Goal: Task Accomplishment & Management: Manage account settings

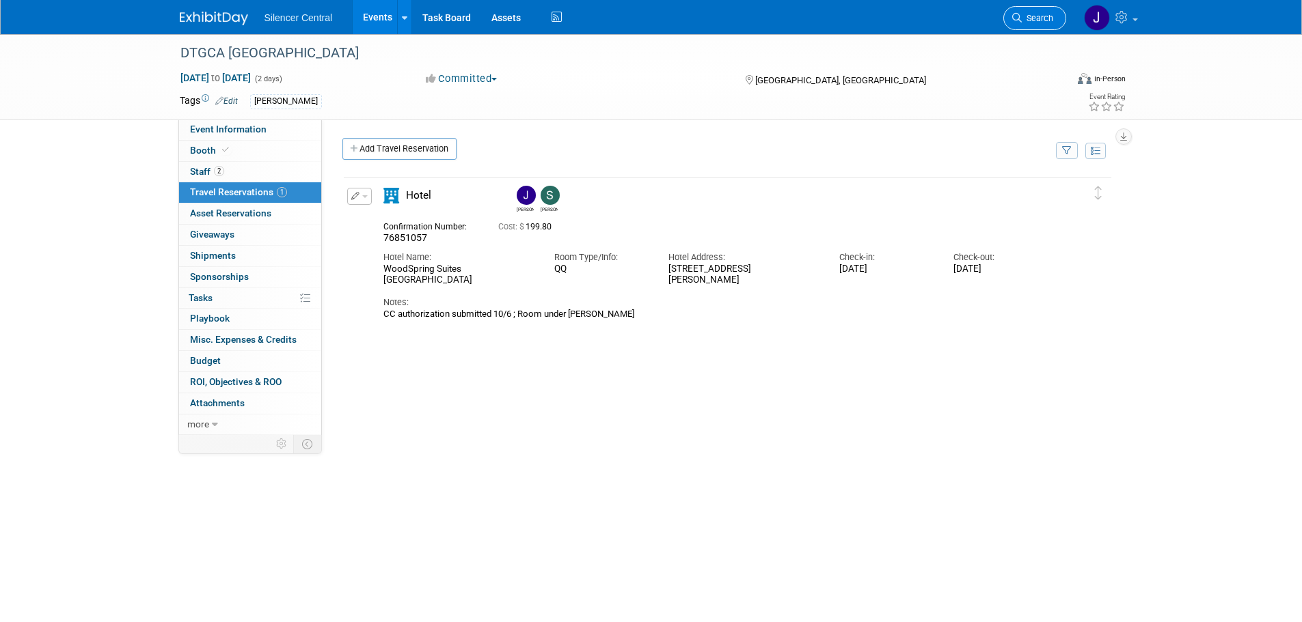
click at [1045, 22] on span "Search" at bounding box center [1036, 18] width 31 height 10
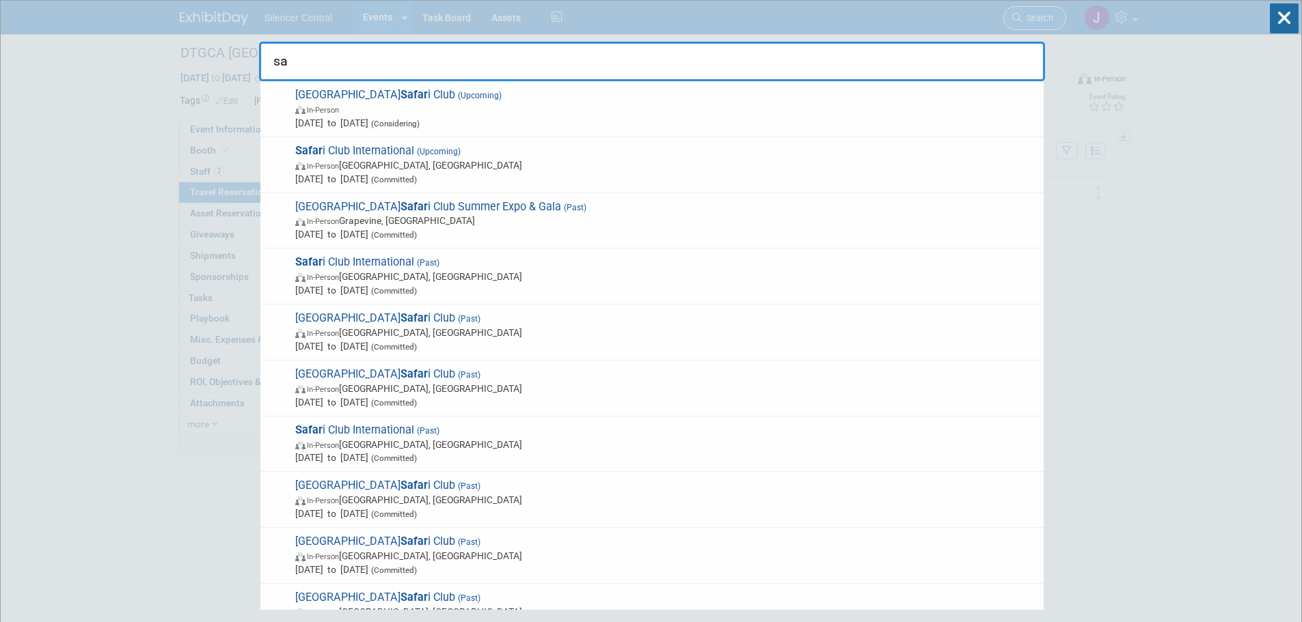
type input "s"
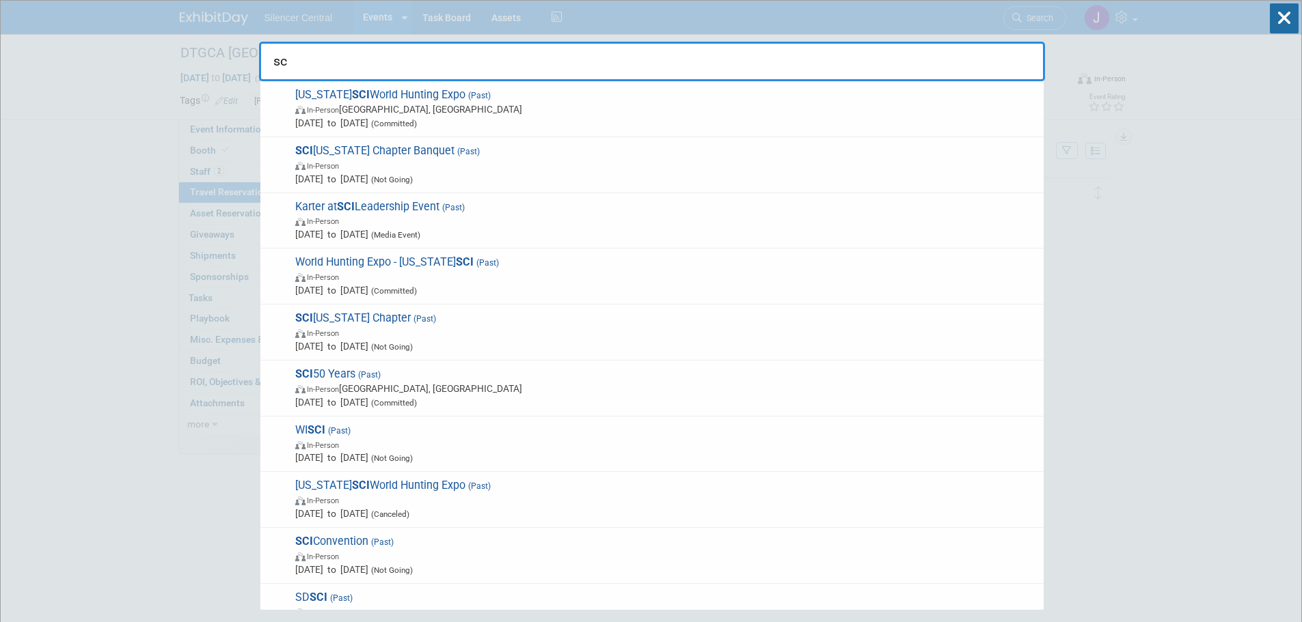
type input "s"
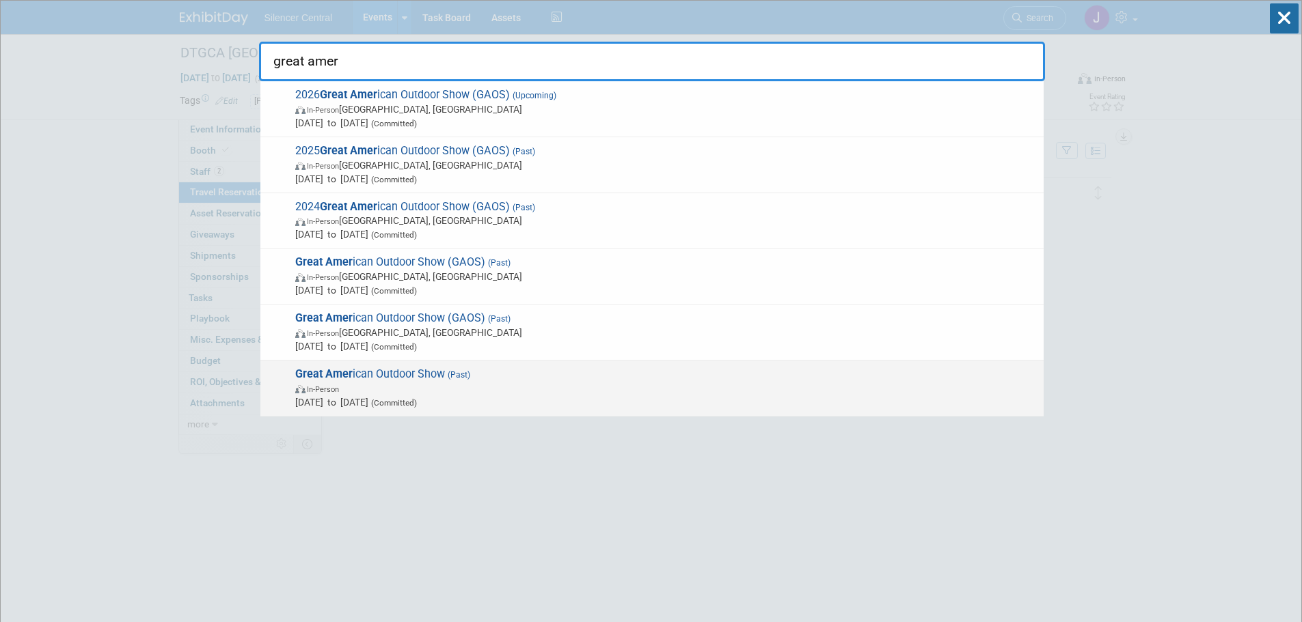
click at [417, 407] on span "(Committed)" at bounding box center [392, 403] width 49 height 10
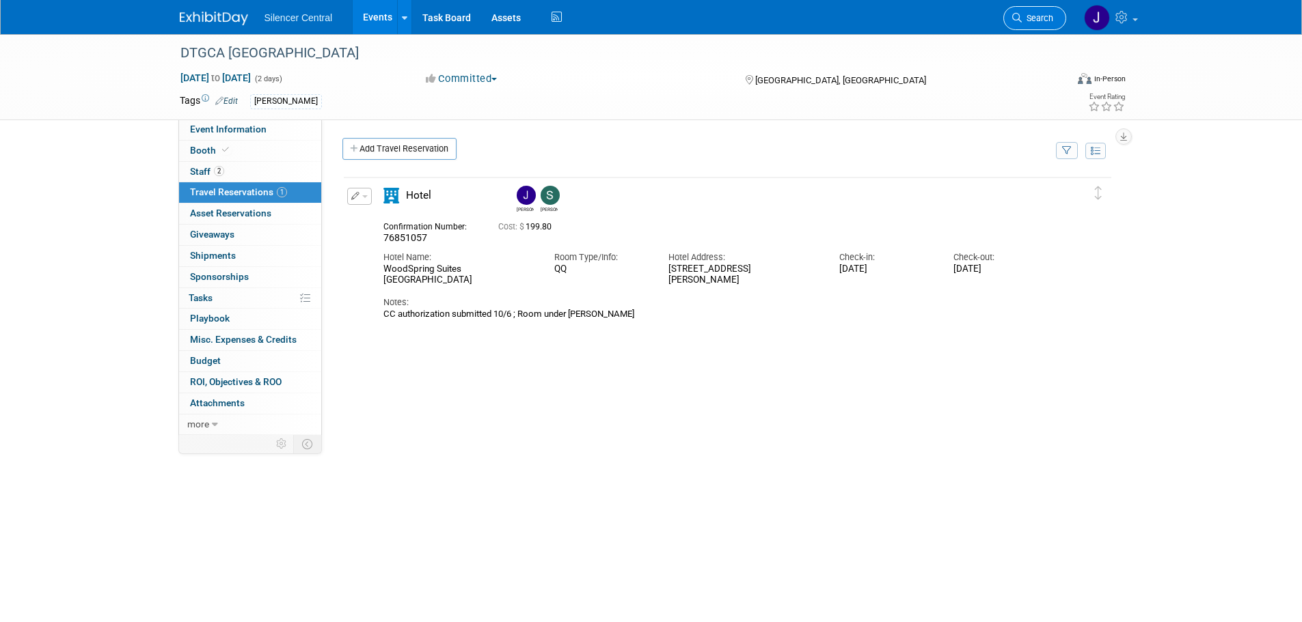
click at [1019, 12] on link "Search" at bounding box center [1034, 18] width 63 height 24
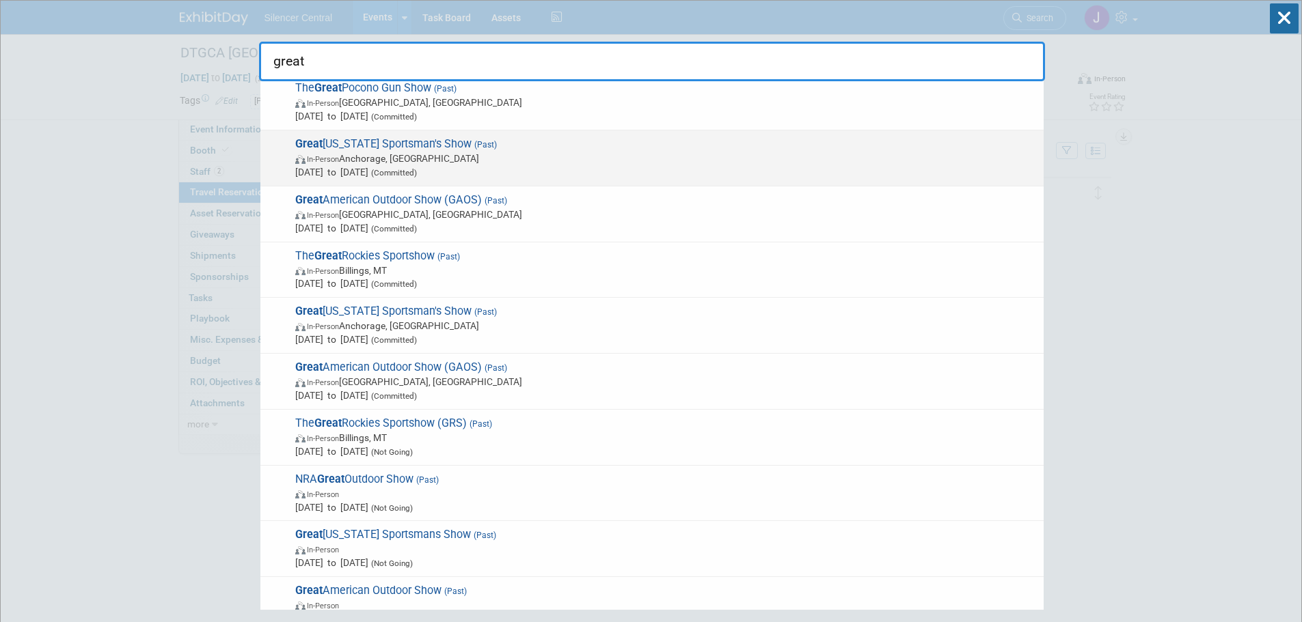
scroll to position [421, 0]
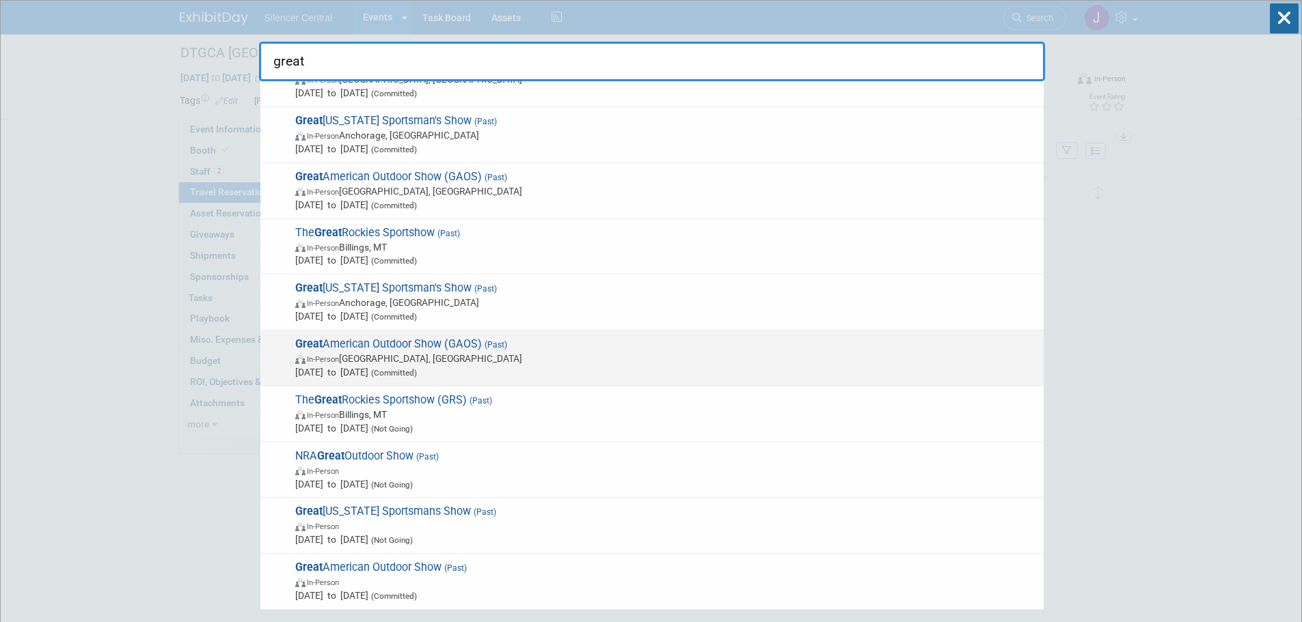
type input "great"
click at [491, 356] on span "In-Person Harrisburg, PA" at bounding box center [665, 359] width 741 height 14
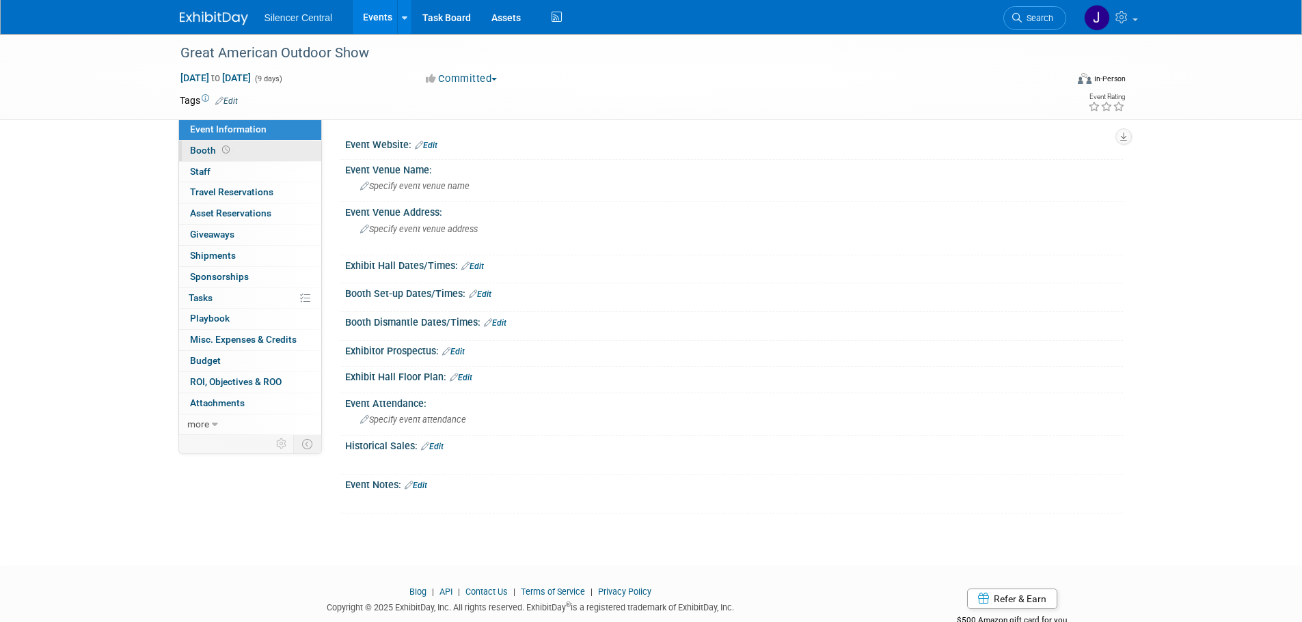
click at [236, 148] on link "Booth" at bounding box center [250, 151] width 142 height 20
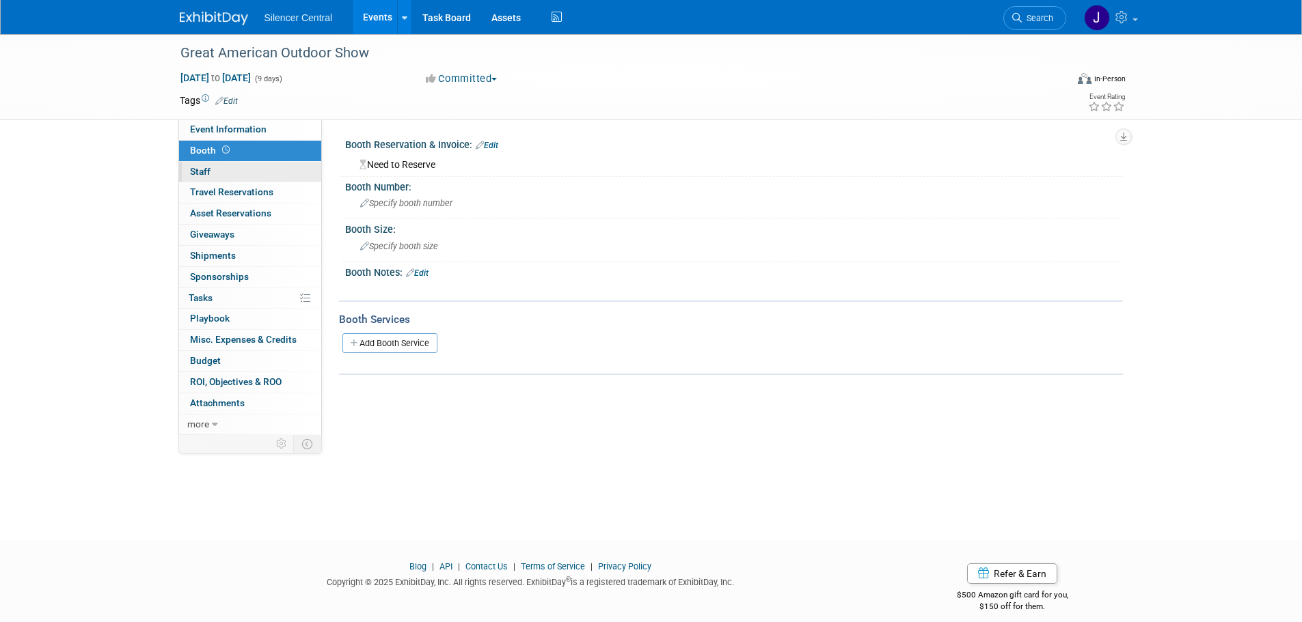
click at [238, 169] on link "0 Staff 0" at bounding box center [250, 172] width 142 height 20
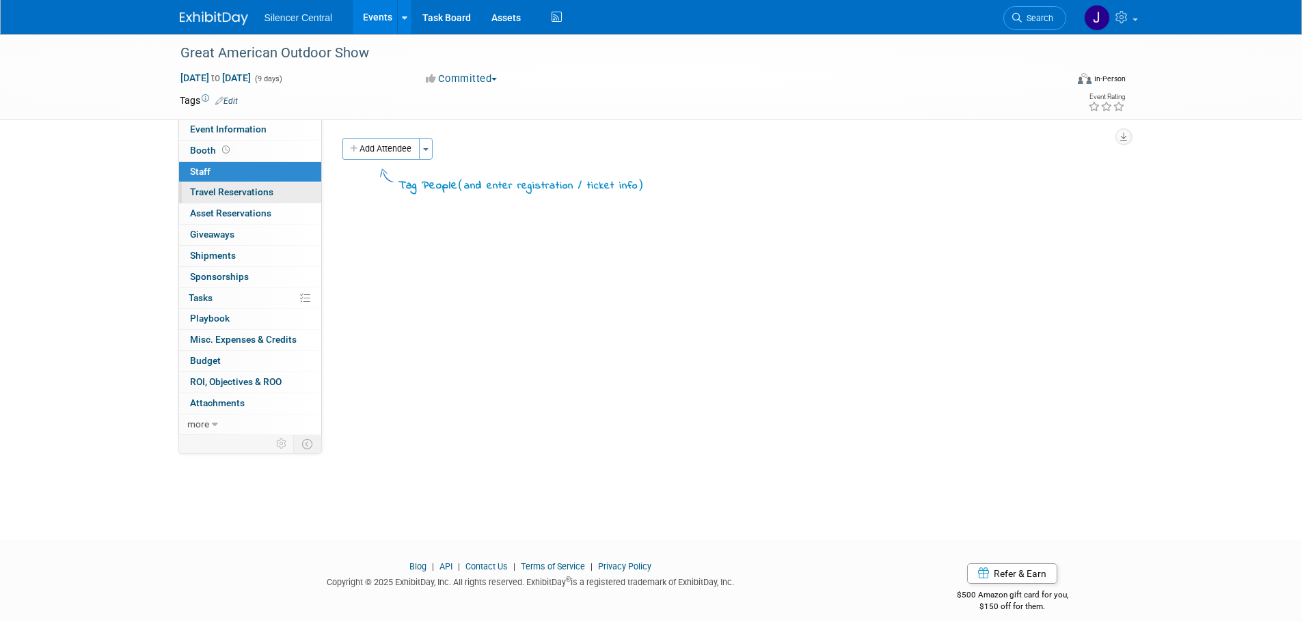
click at [249, 190] on span "Travel Reservations 0" at bounding box center [231, 192] width 83 height 11
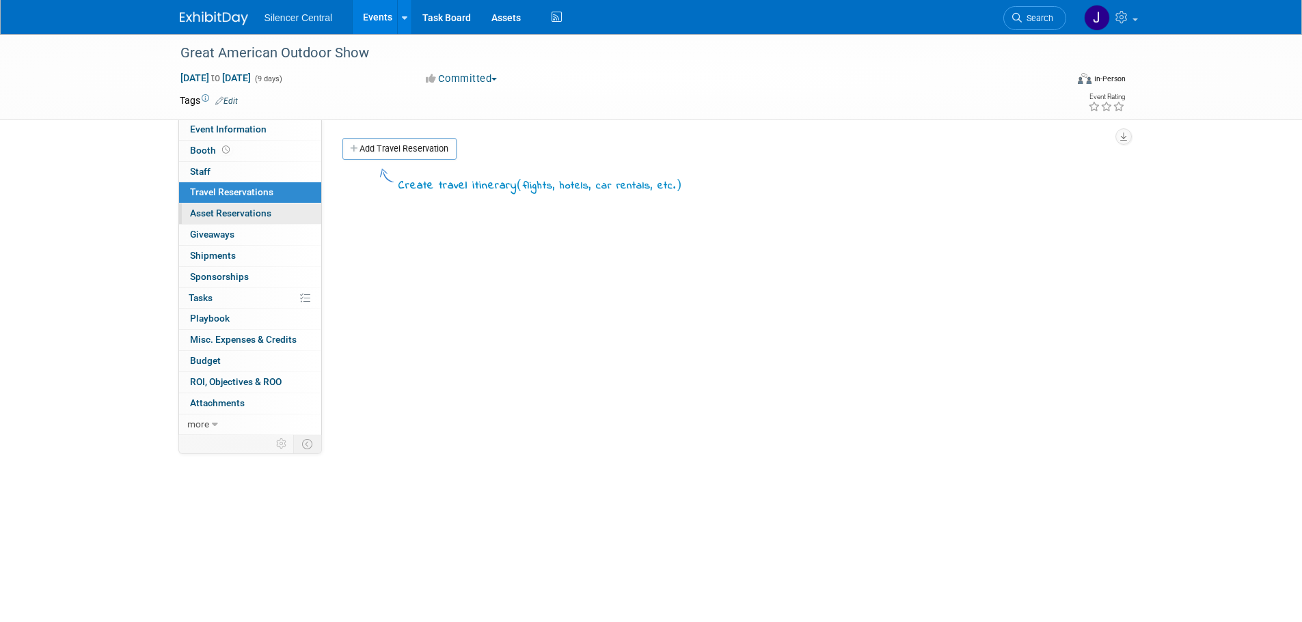
click at [252, 208] on span "Asset Reservations 0" at bounding box center [230, 213] width 81 height 11
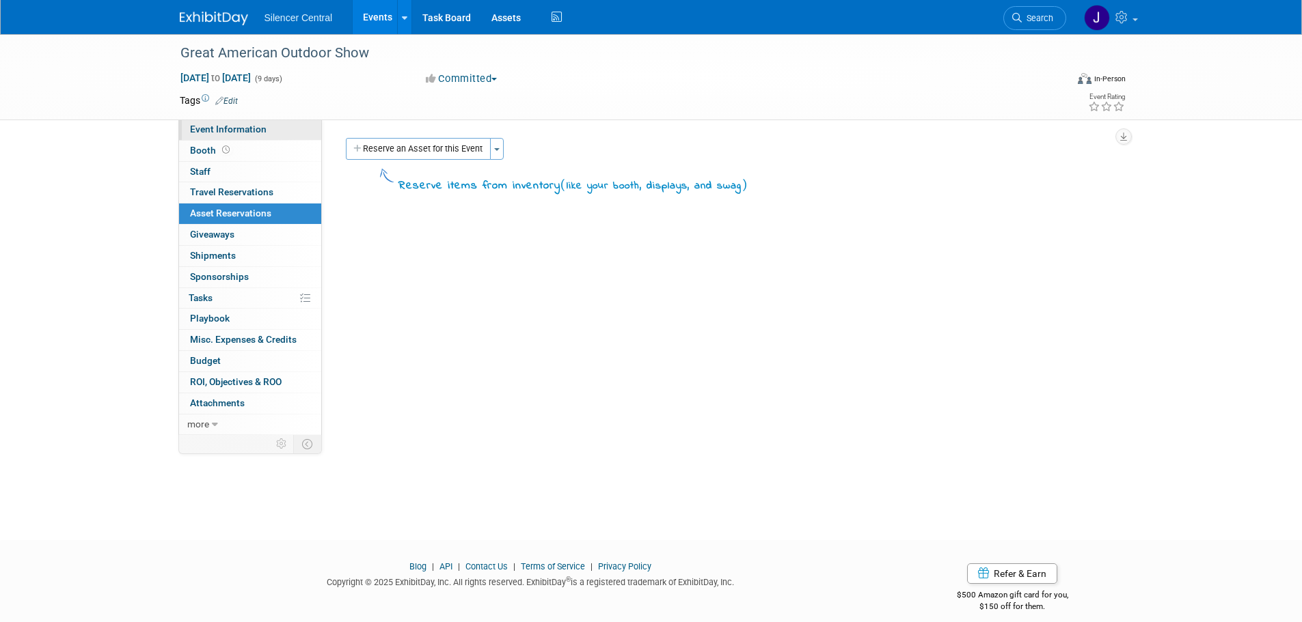
click at [256, 132] on span "Event Information" at bounding box center [228, 129] width 77 height 11
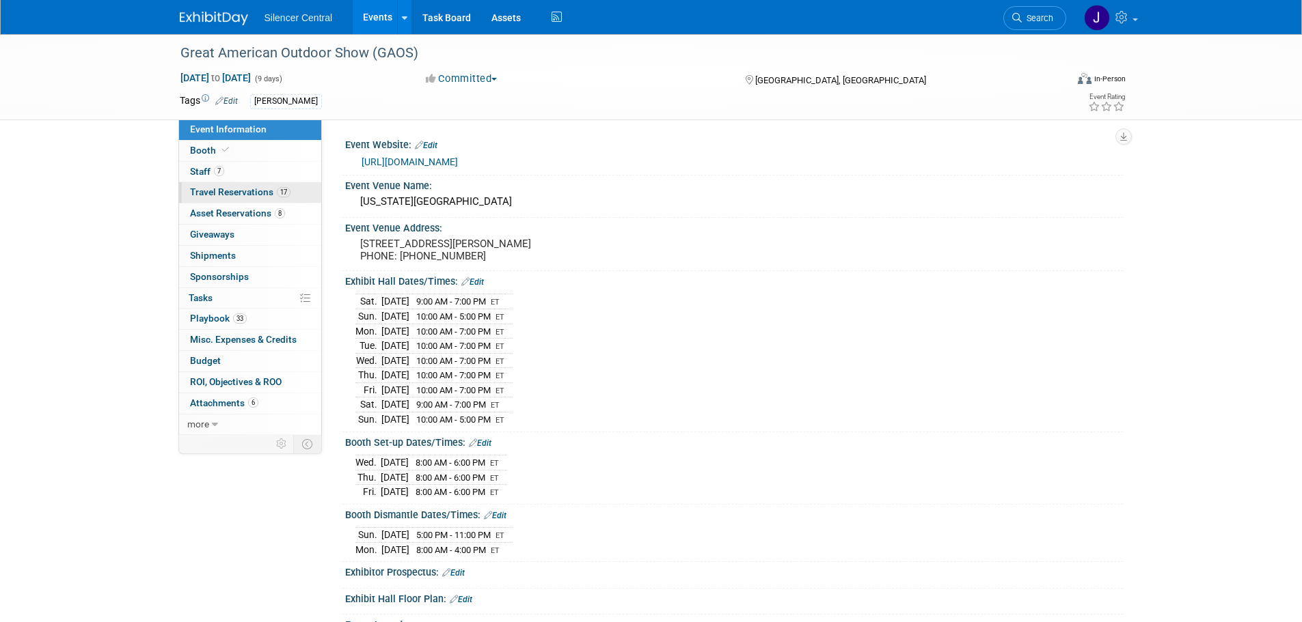
click at [238, 189] on span "Travel Reservations 17" at bounding box center [240, 192] width 100 height 11
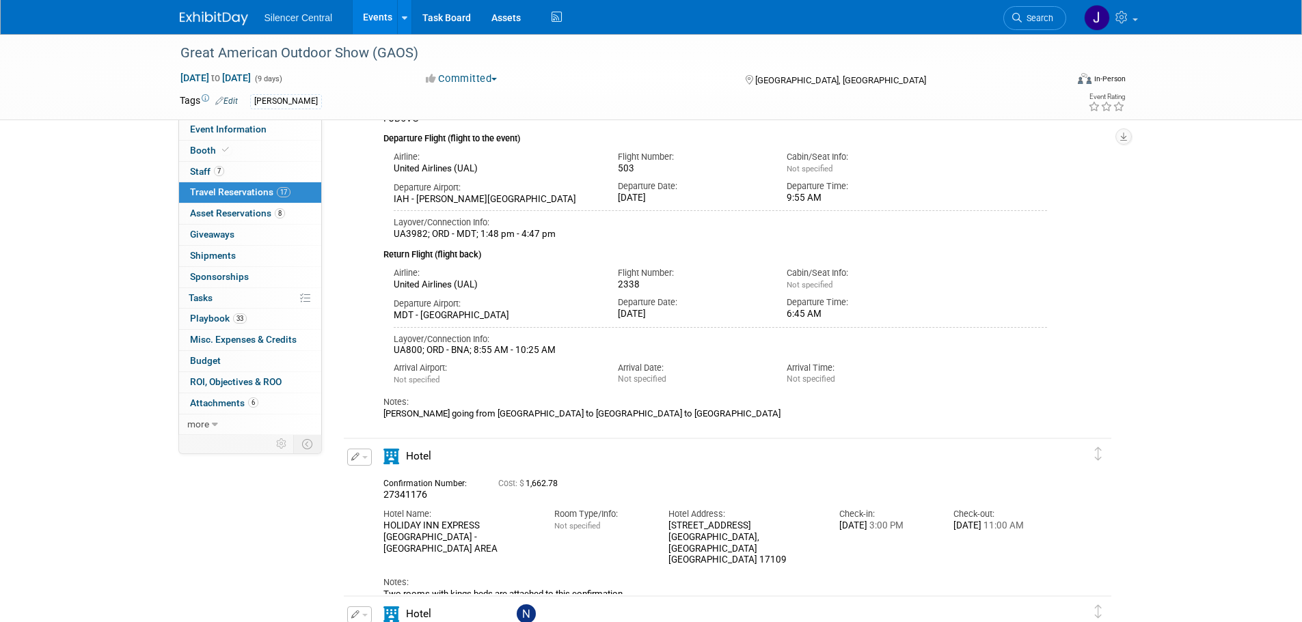
scroll to position [3143, 0]
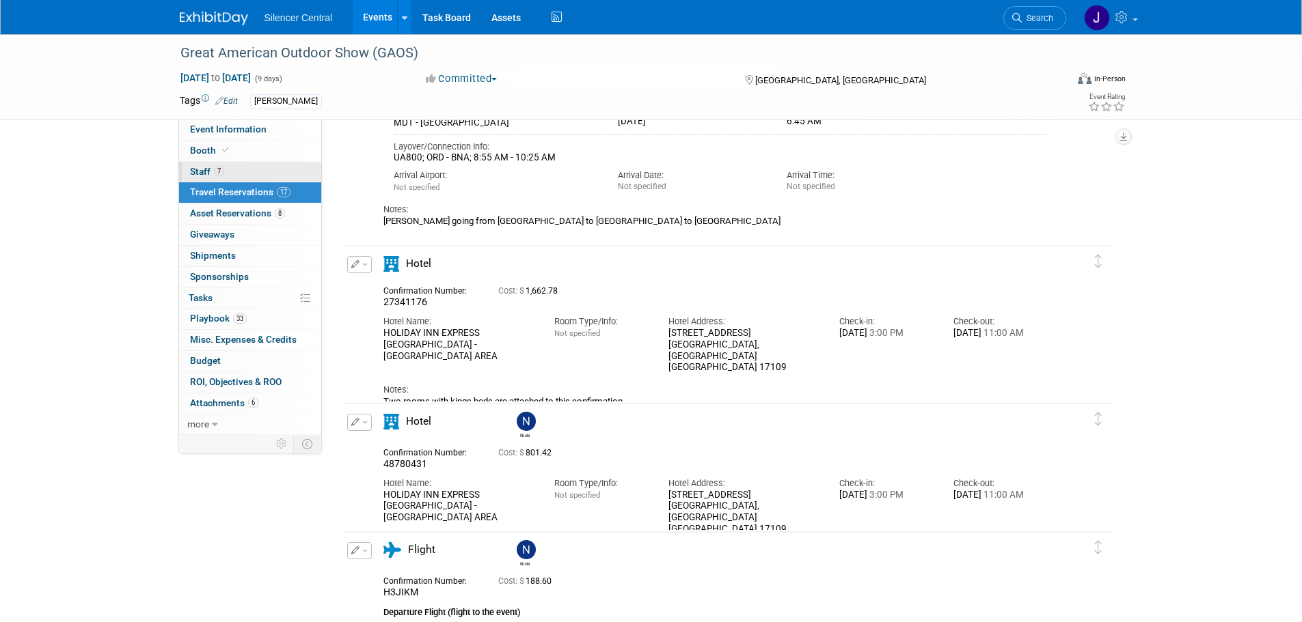
click at [224, 167] on link "7 Staff 7" at bounding box center [250, 172] width 142 height 20
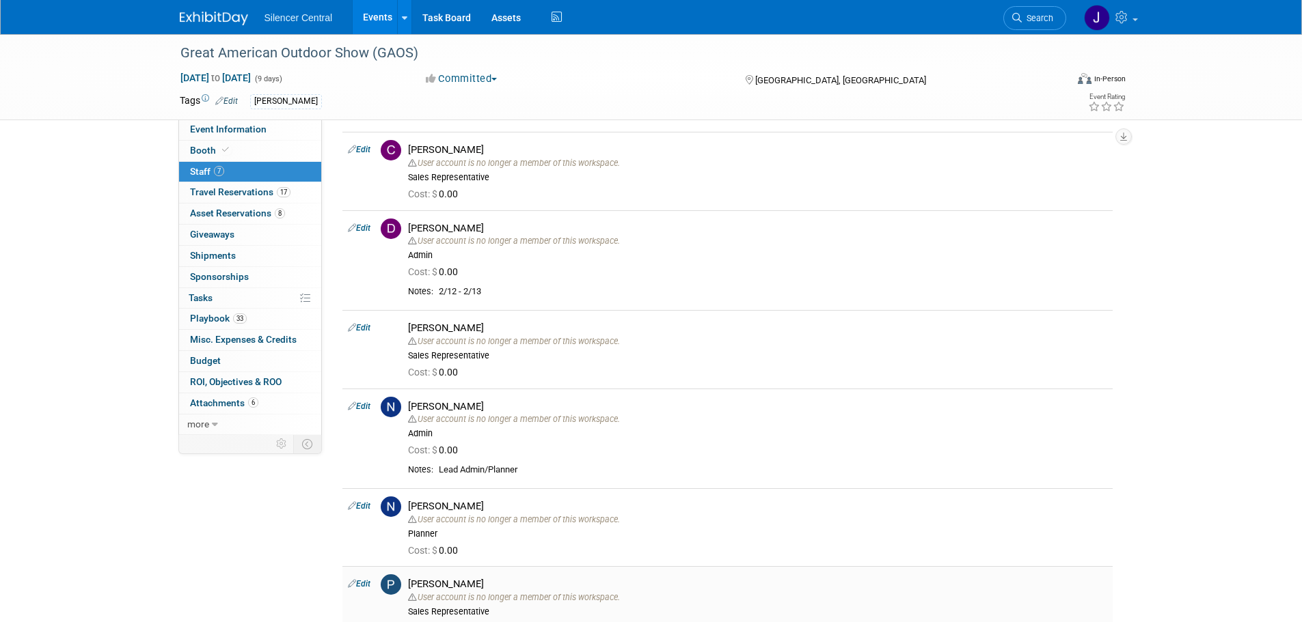
scroll to position [273, 0]
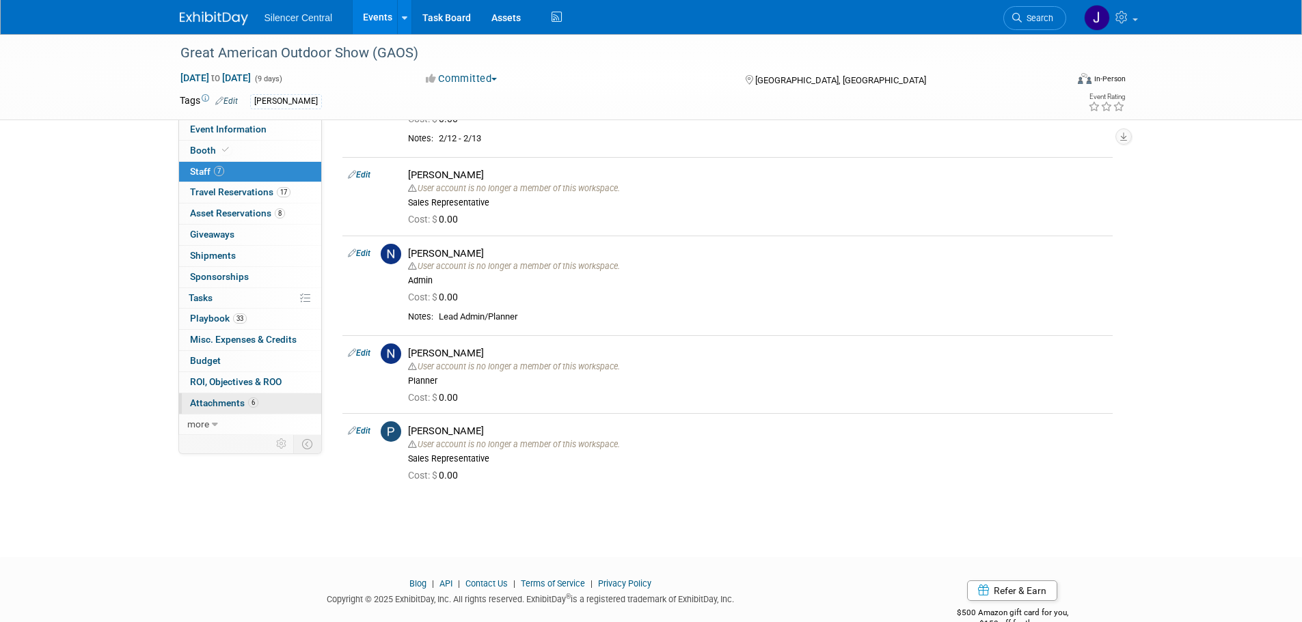
click at [202, 396] on link "6 Attachments 6" at bounding box center [250, 404] width 142 height 20
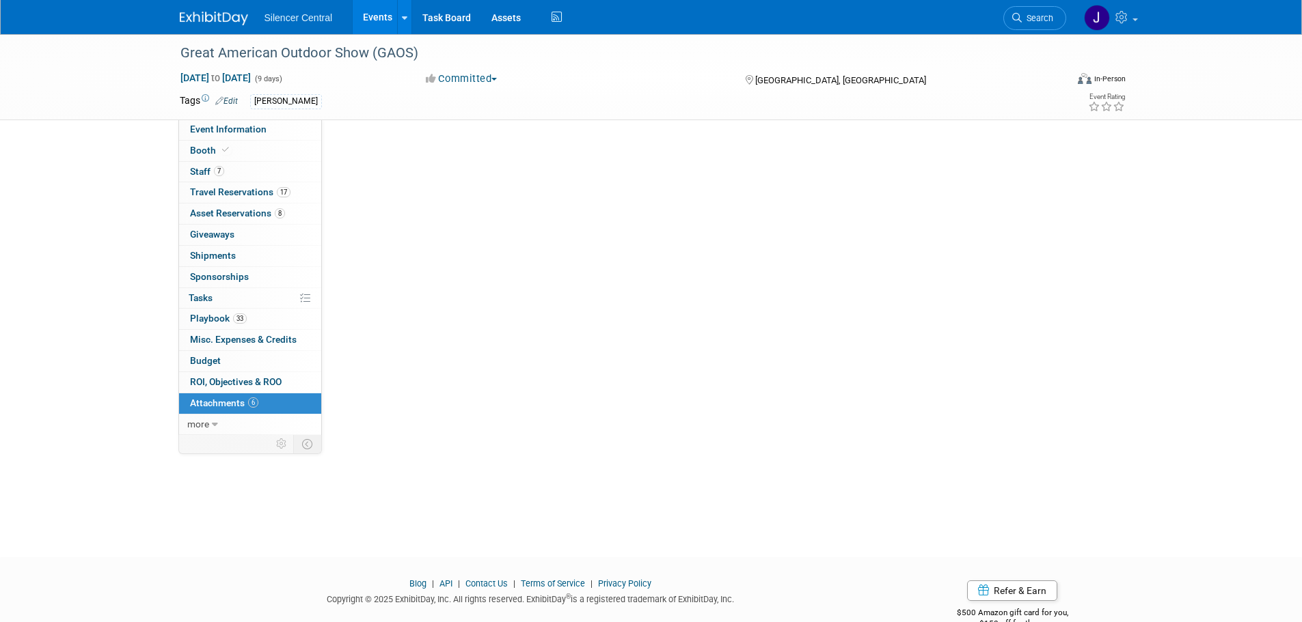
scroll to position [0, 0]
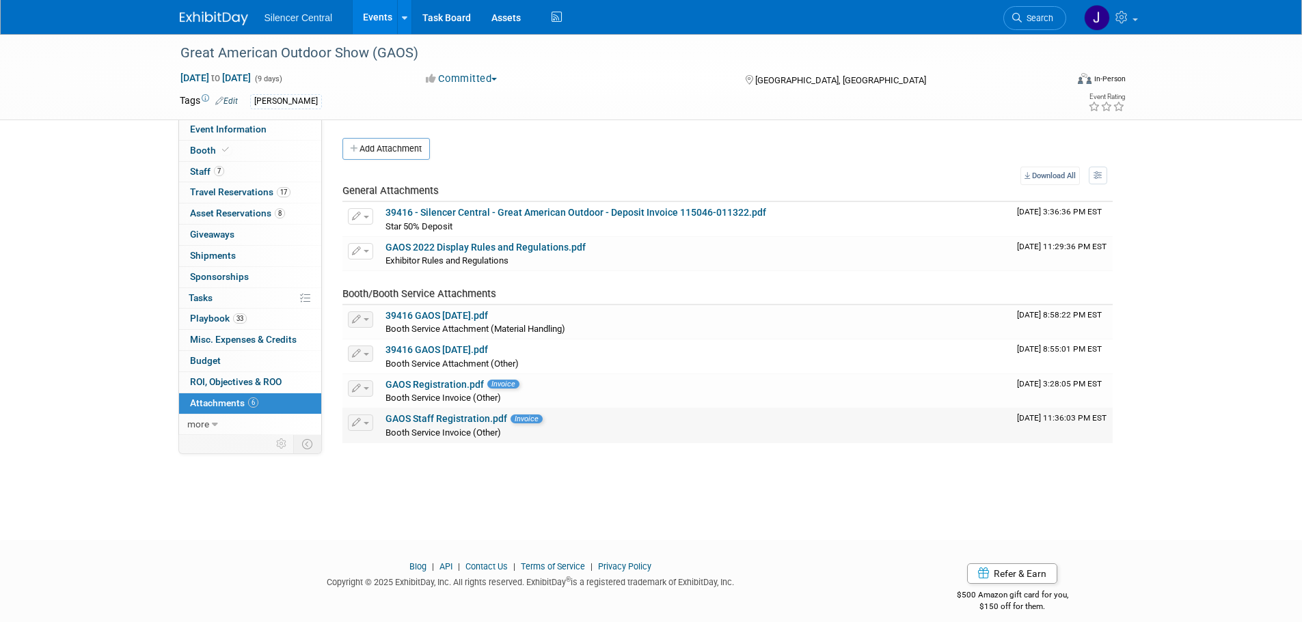
click at [476, 421] on link "GAOS Staff Registration.pdf" at bounding box center [446, 418] width 122 height 11
click at [259, 324] on link "33 Playbook 33" at bounding box center [250, 319] width 142 height 20
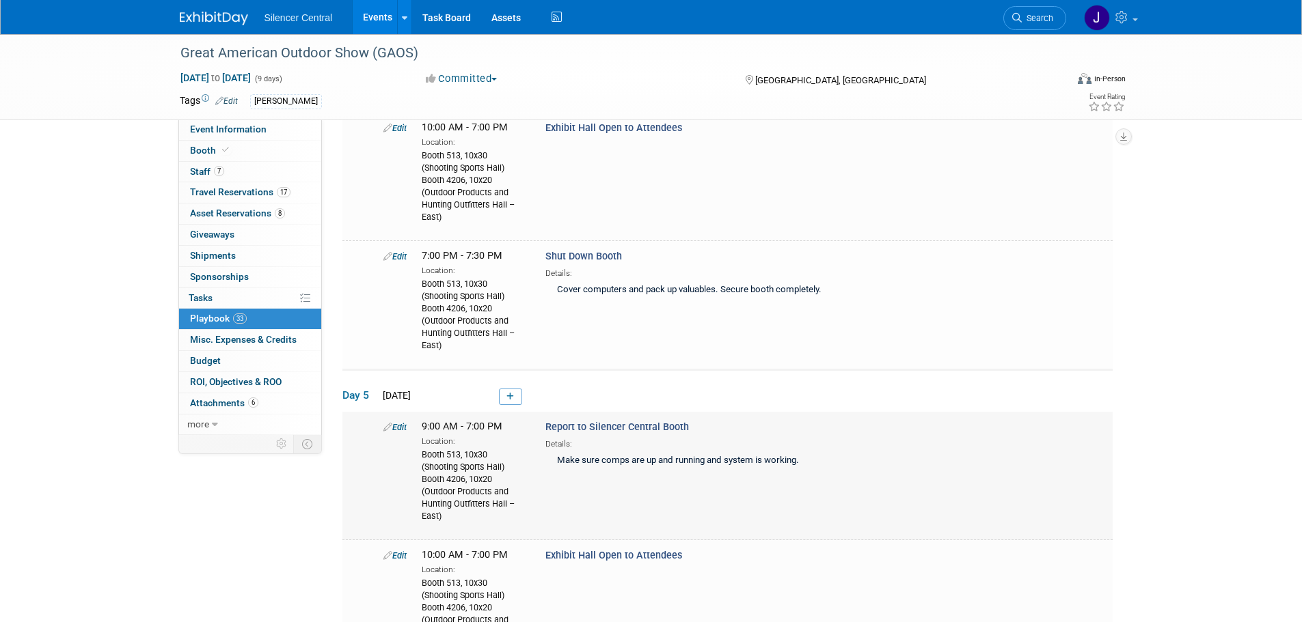
scroll to position [1640, 0]
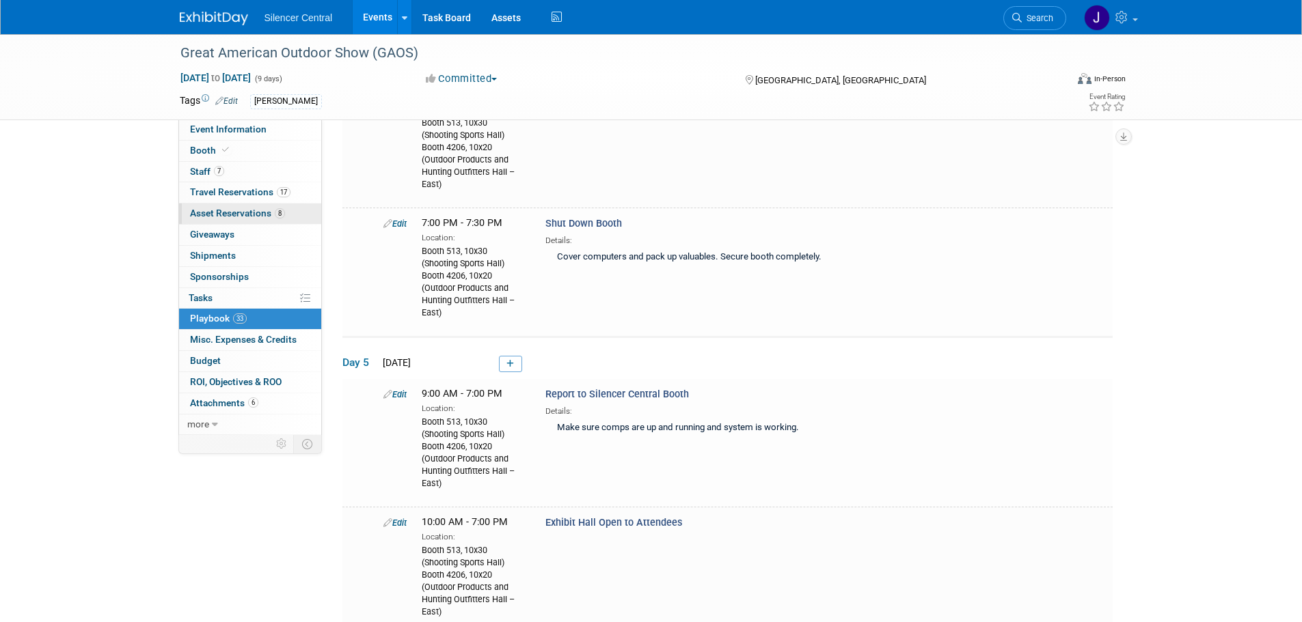
click at [219, 211] on span "Asset Reservations 8" at bounding box center [237, 213] width 95 height 11
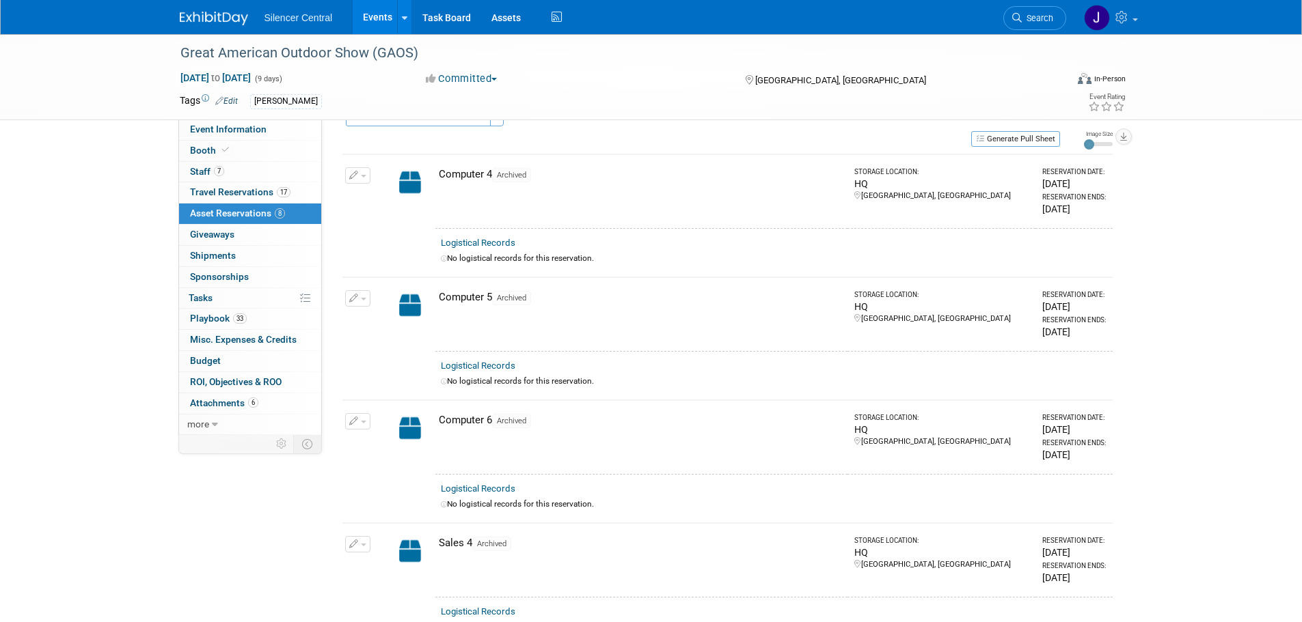
scroll to position [0, 0]
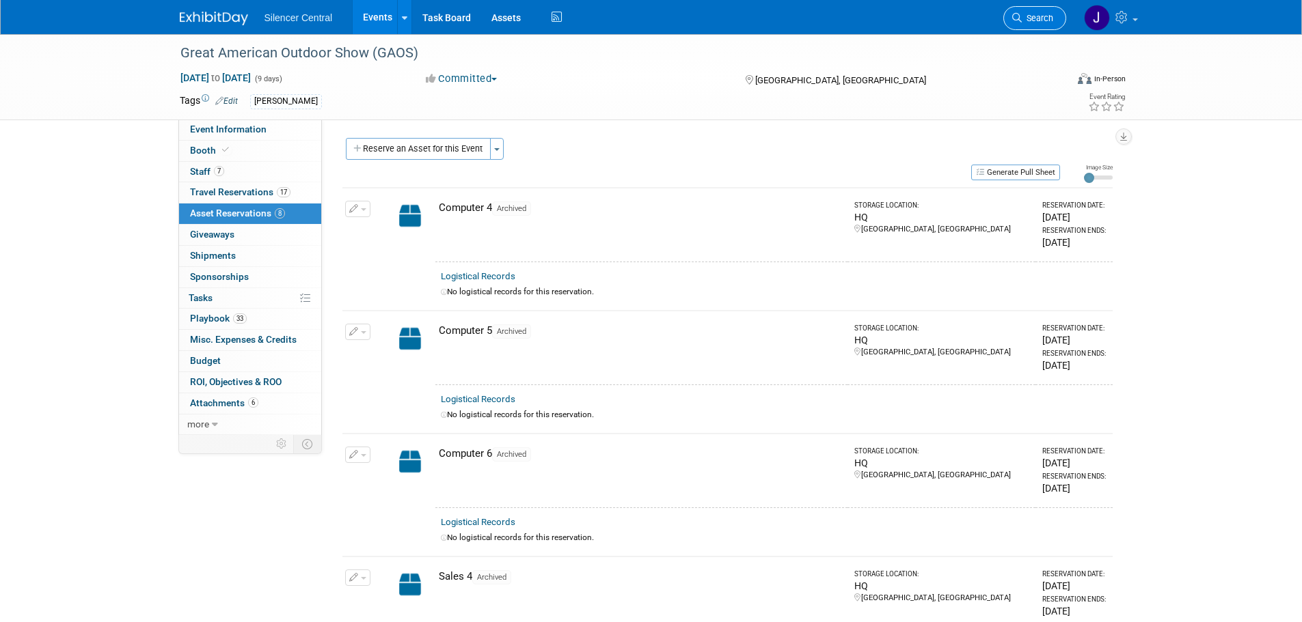
click at [1029, 25] on link "Search" at bounding box center [1034, 18] width 63 height 24
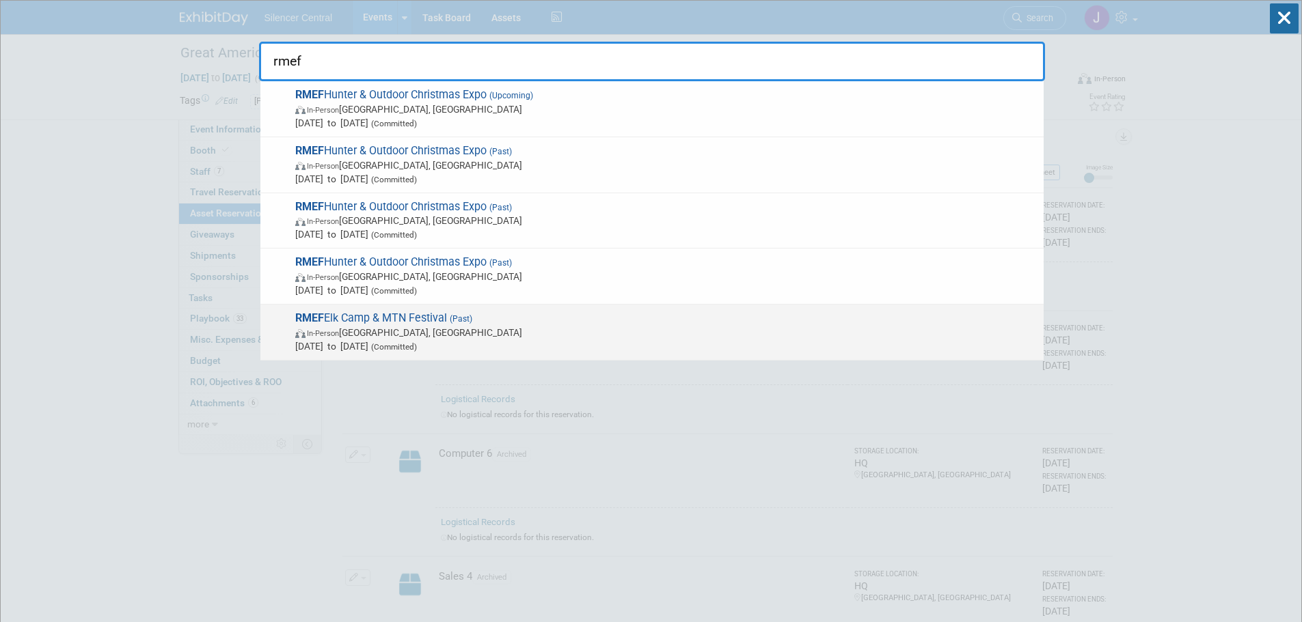
type input "rmef"
click at [407, 332] on span "In-Person Park City, UT" at bounding box center [665, 333] width 741 height 14
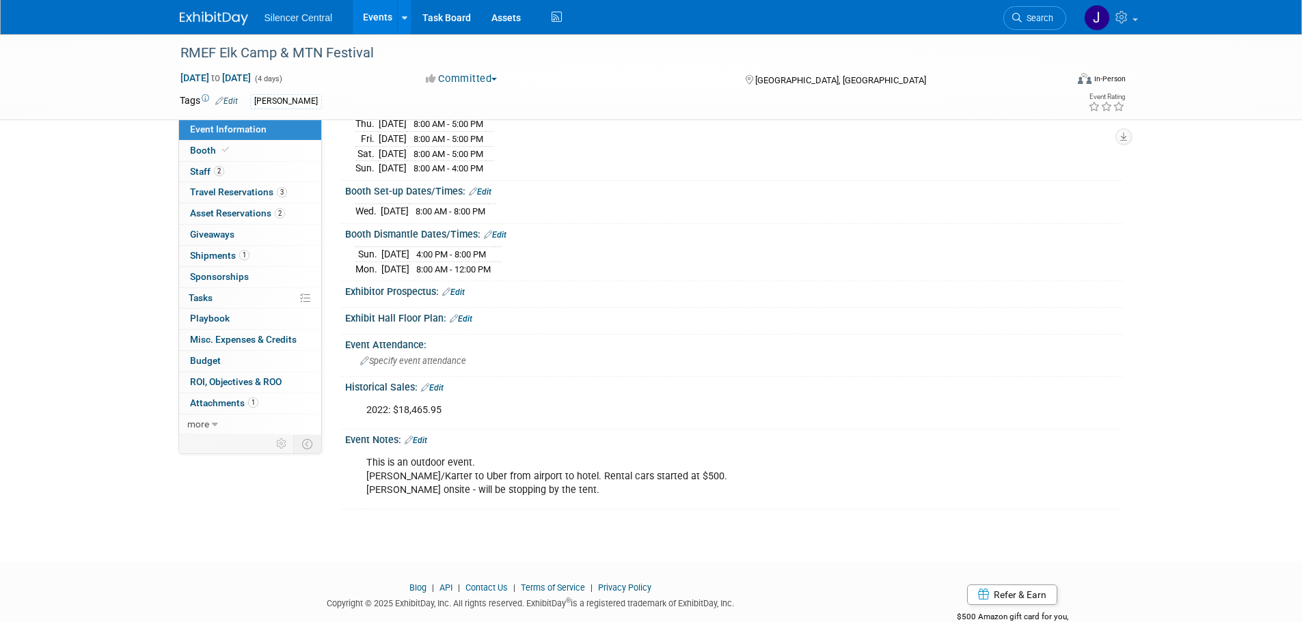
scroll to position [205, 0]
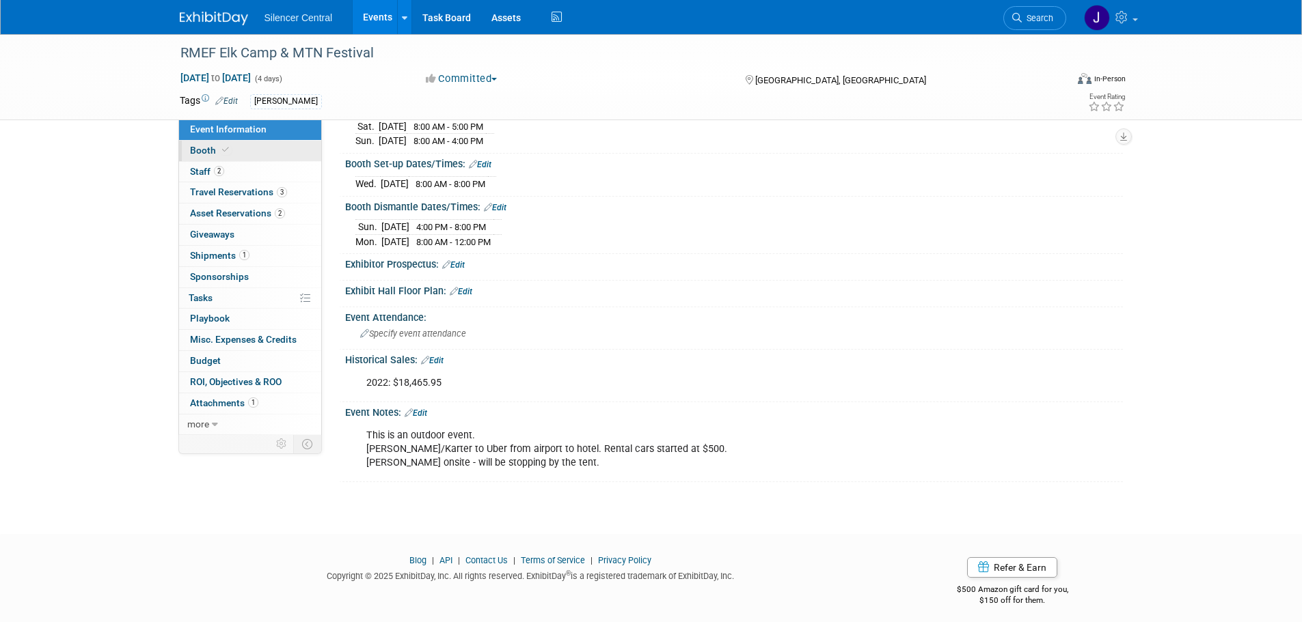
click at [223, 154] on icon at bounding box center [225, 150] width 7 height 8
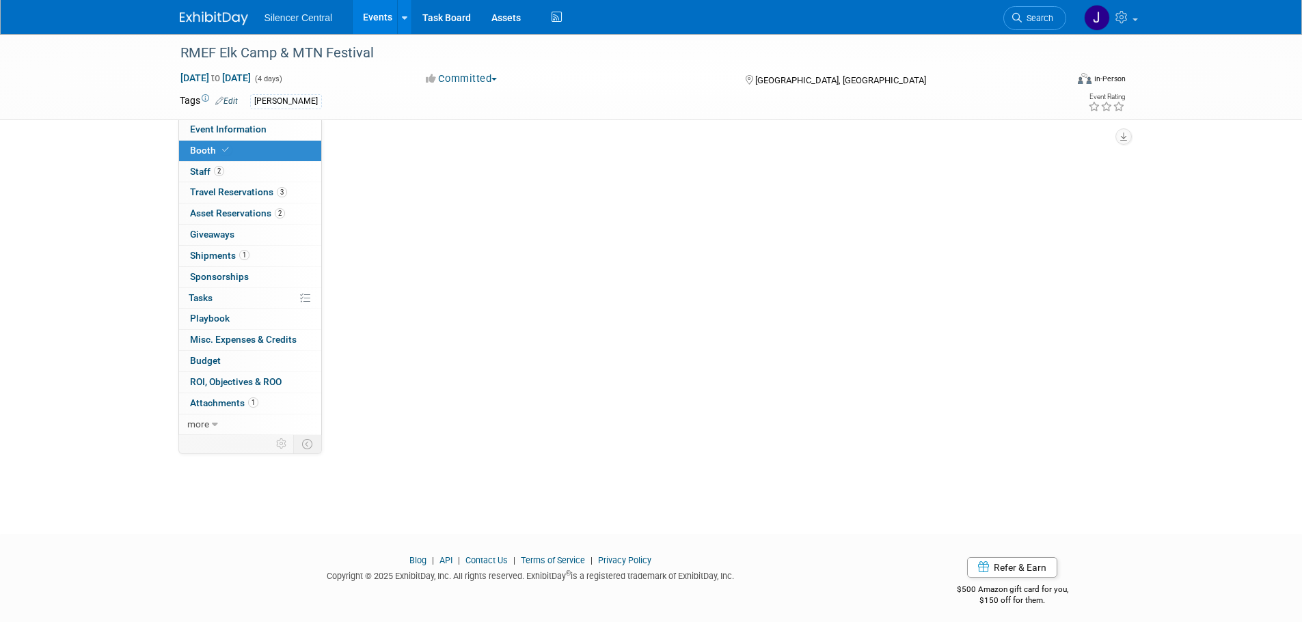
scroll to position [0, 0]
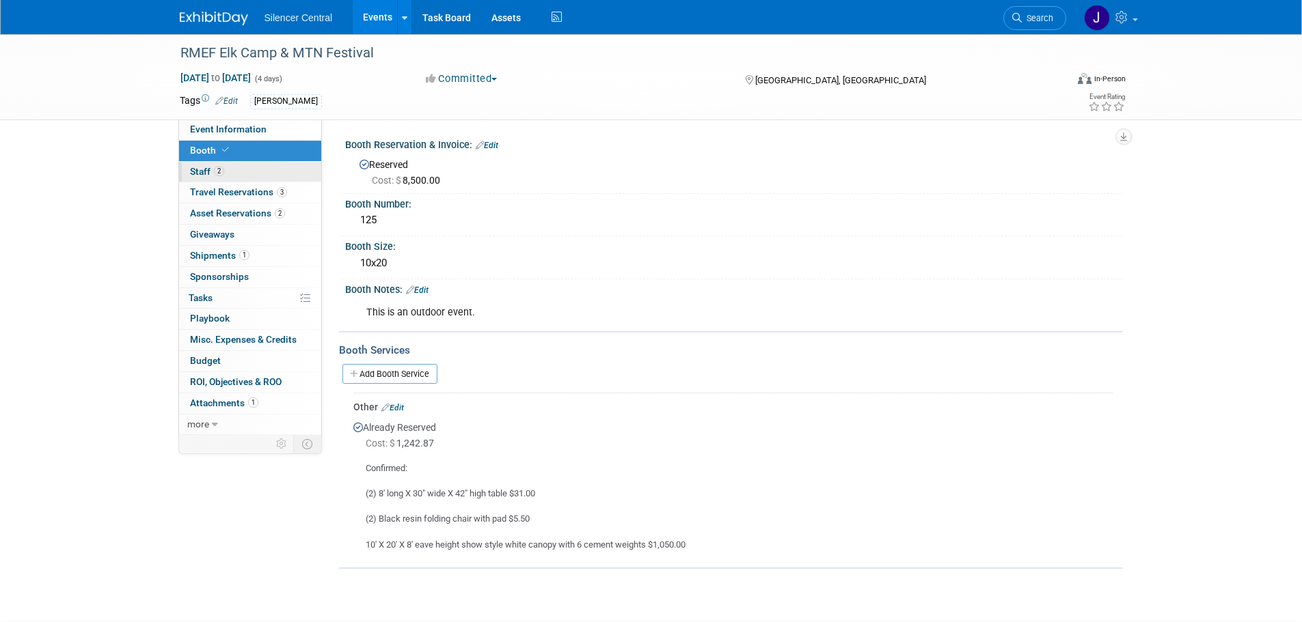
click at [225, 180] on link "2 Staff 2" at bounding box center [250, 172] width 142 height 20
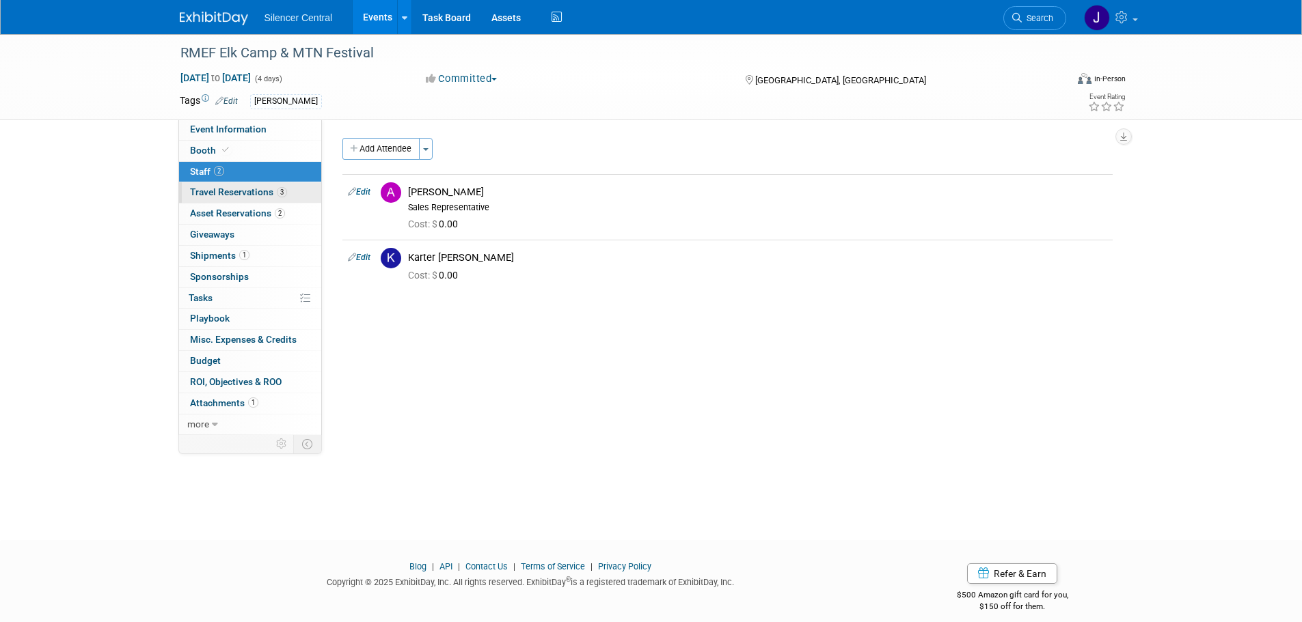
click at [224, 191] on span "Travel Reservations 3" at bounding box center [238, 192] width 97 height 11
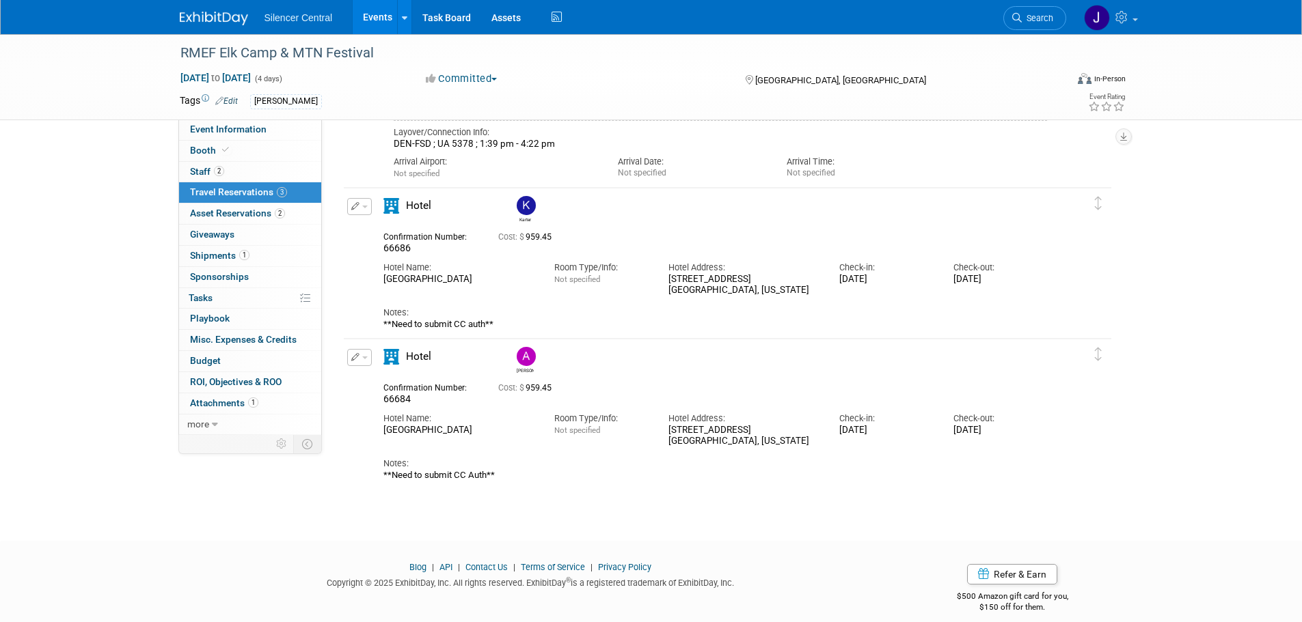
scroll to position [342, 0]
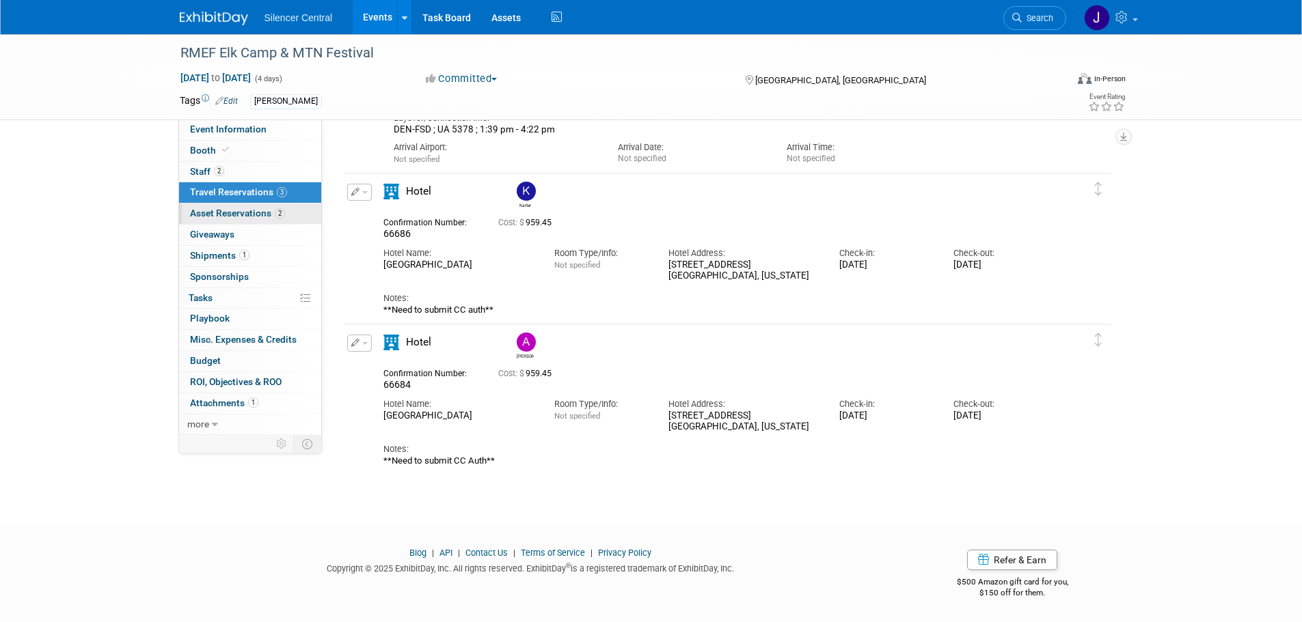
click at [242, 210] on span "Asset Reservations 2" at bounding box center [237, 213] width 95 height 11
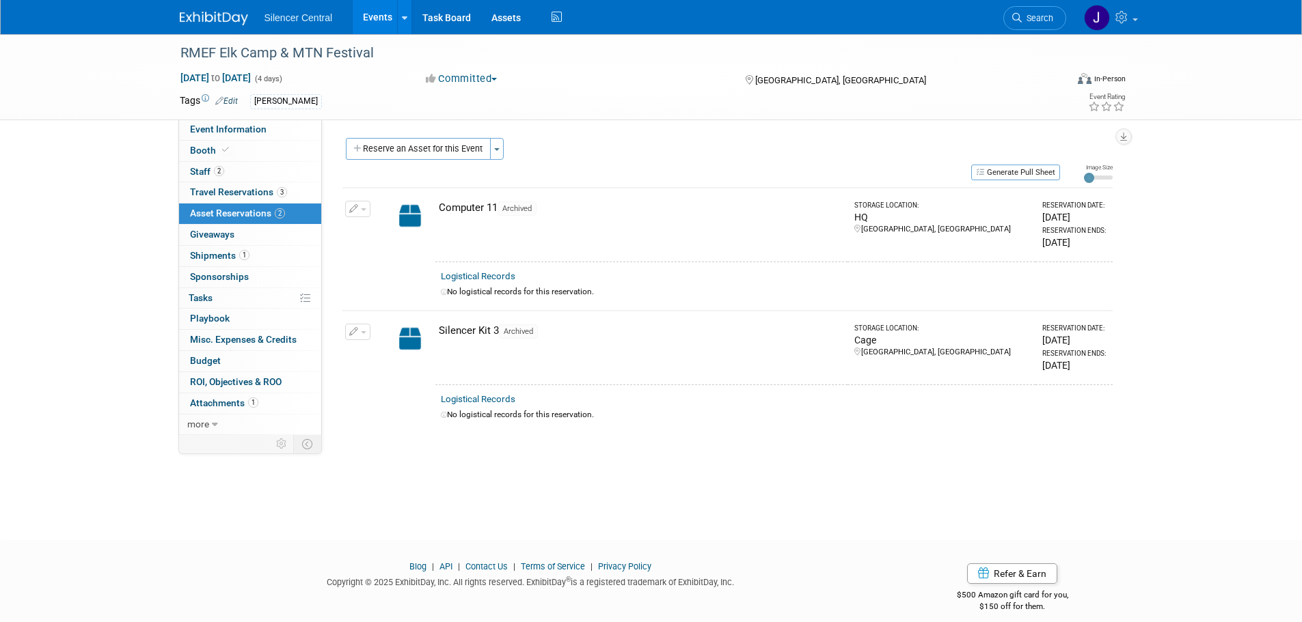
click at [208, 4] on div at bounding box center [222, 12] width 85 height 25
click at [208, 15] on img at bounding box center [214, 19] width 68 height 14
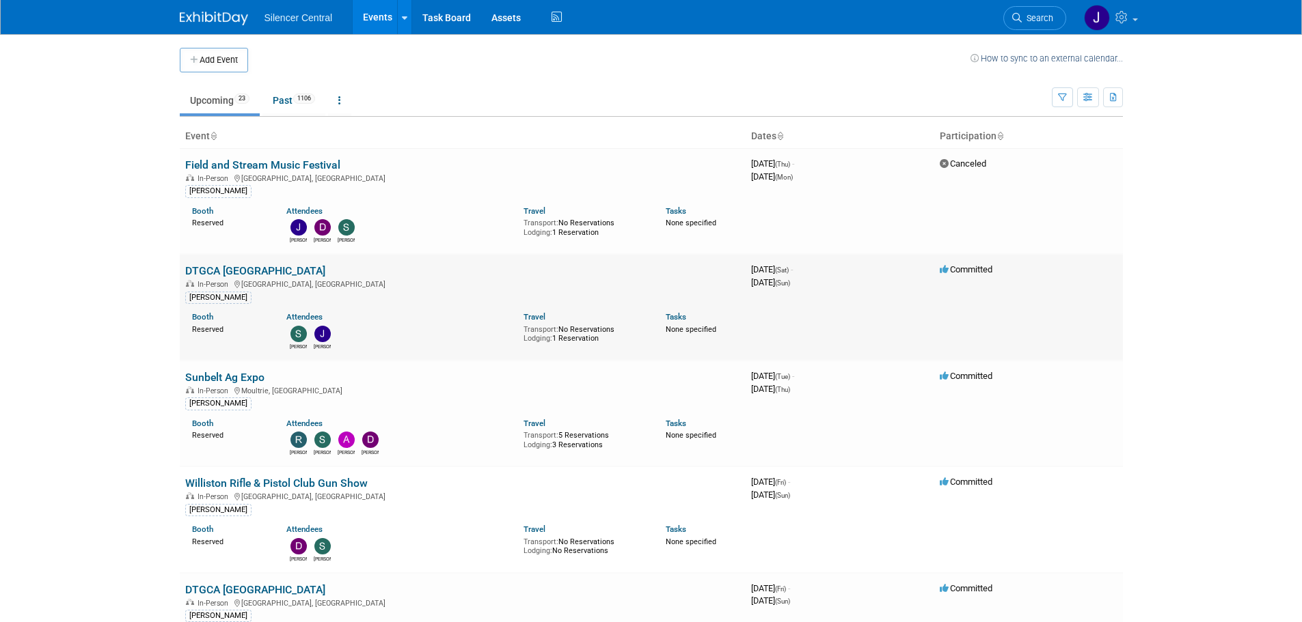
click at [238, 274] on link "DTGCA [GEOGRAPHIC_DATA]" at bounding box center [255, 270] width 140 height 13
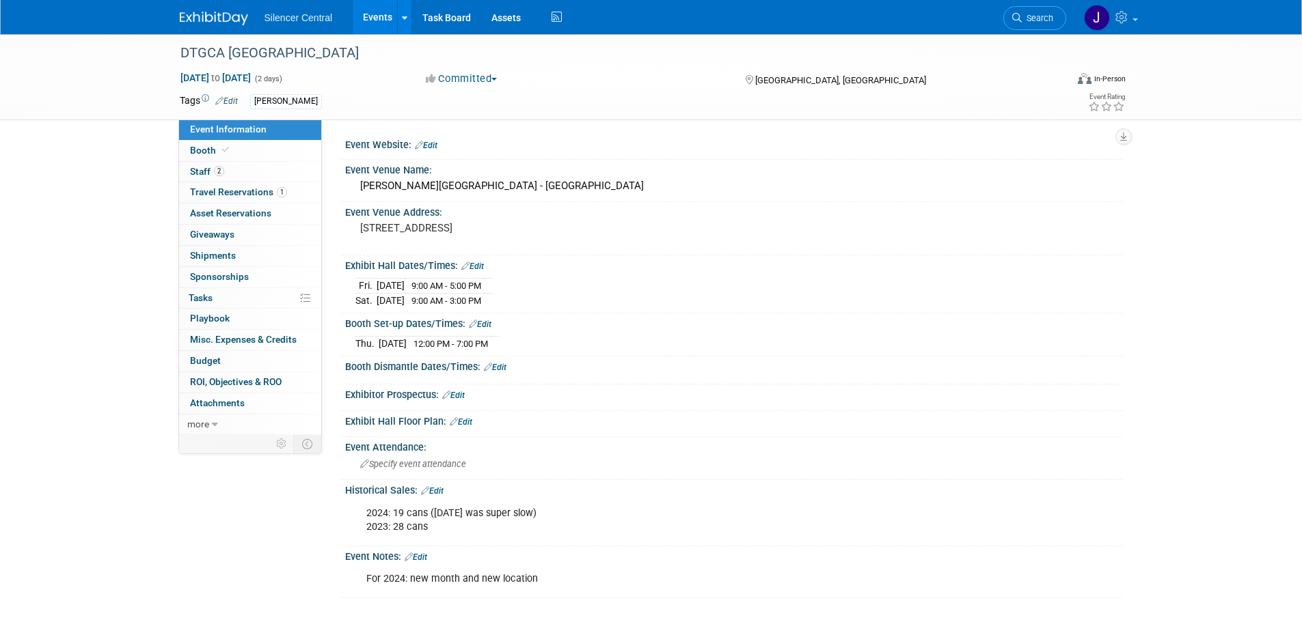
click at [486, 320] on link "Edit" at bounding box center [480, 325] width 23 height 10
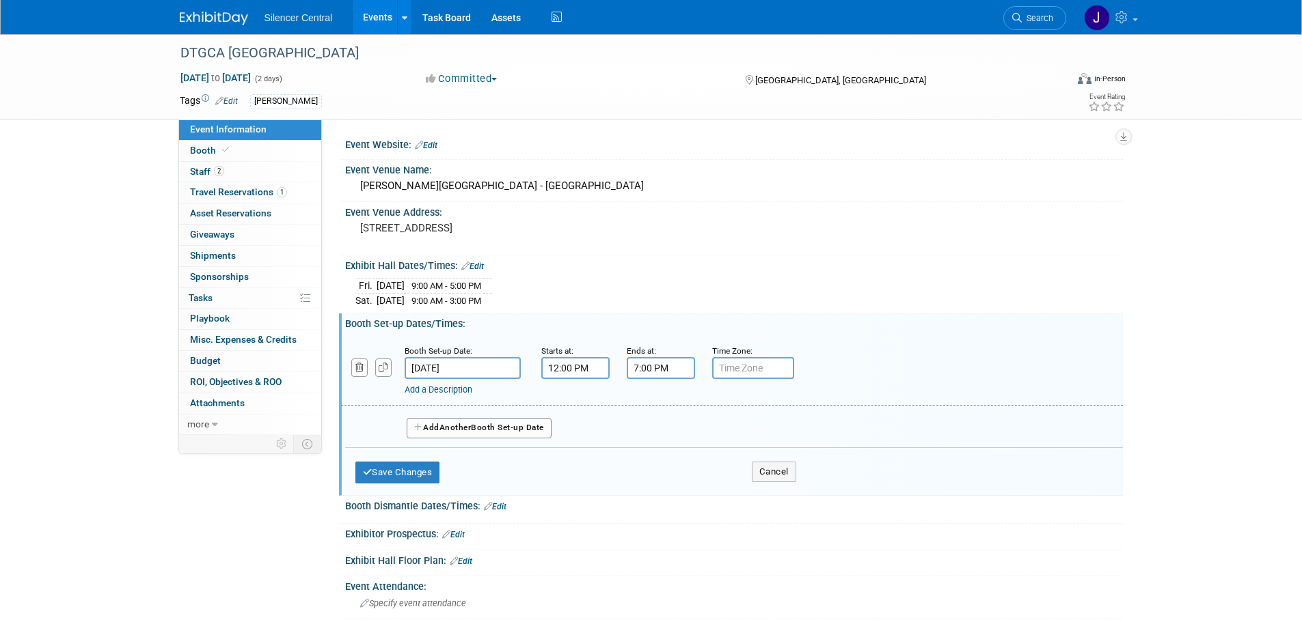
click at [484, 268] on link "Edit" at bounding box center [472, 267] width 23 height 10
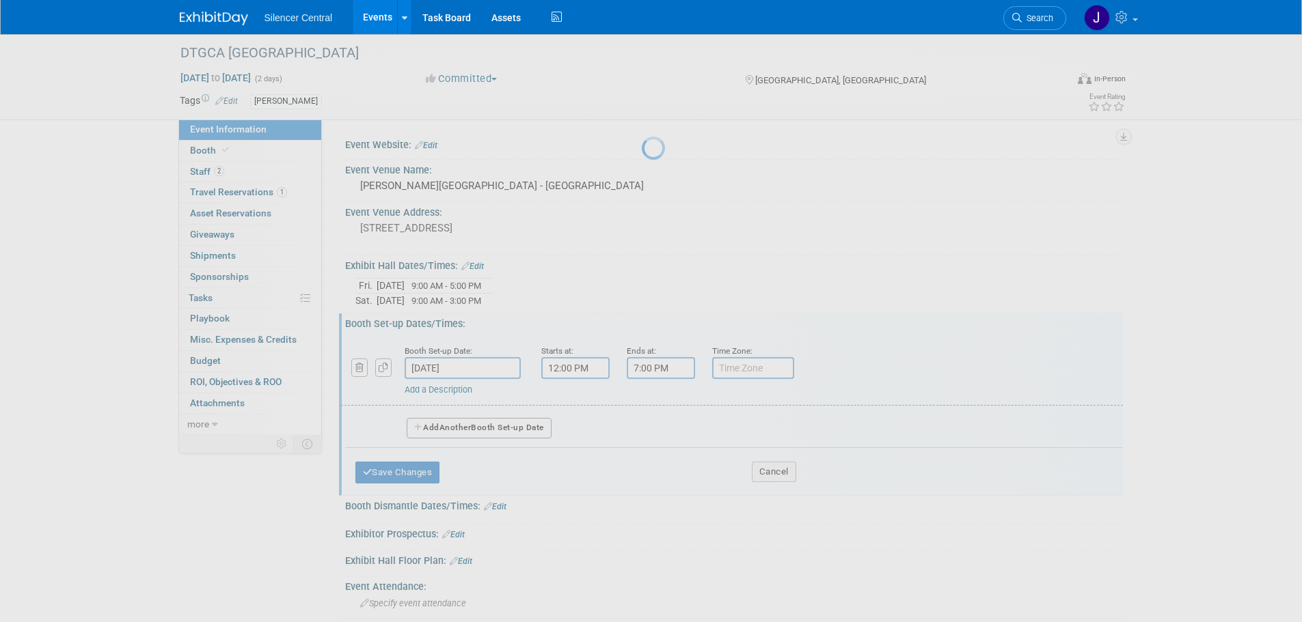
select select "9"
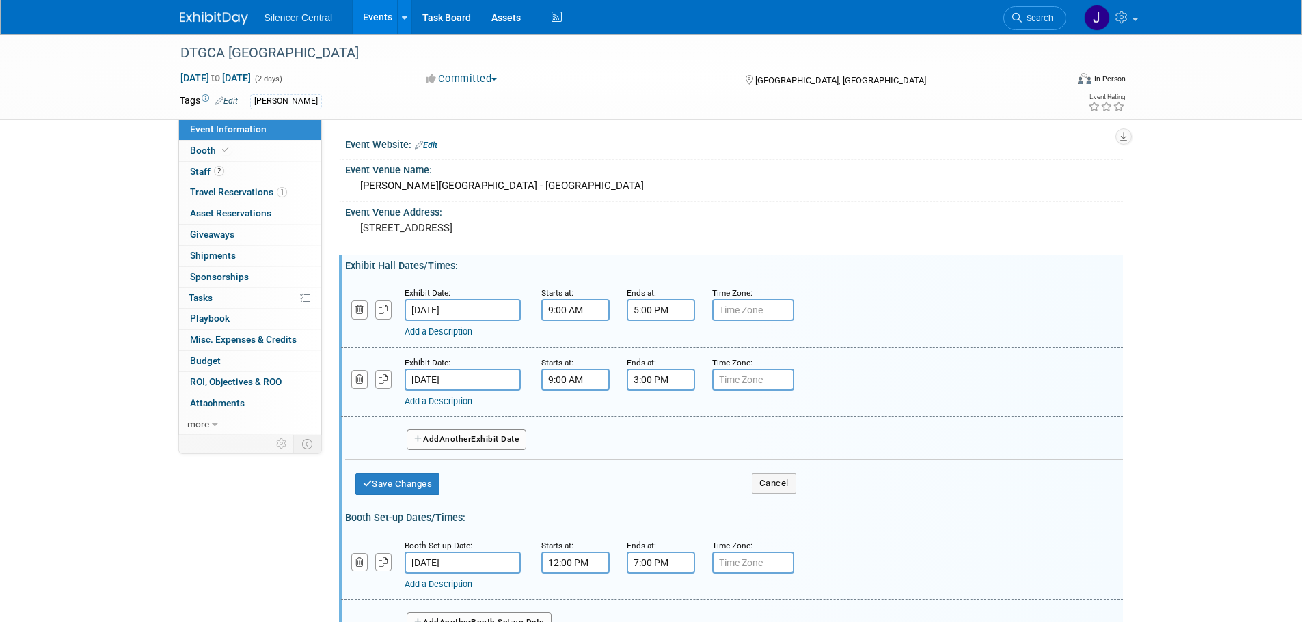
click at [508, 306] on input "[DATE]" at bounding box center [462, 310] width 116 height 22
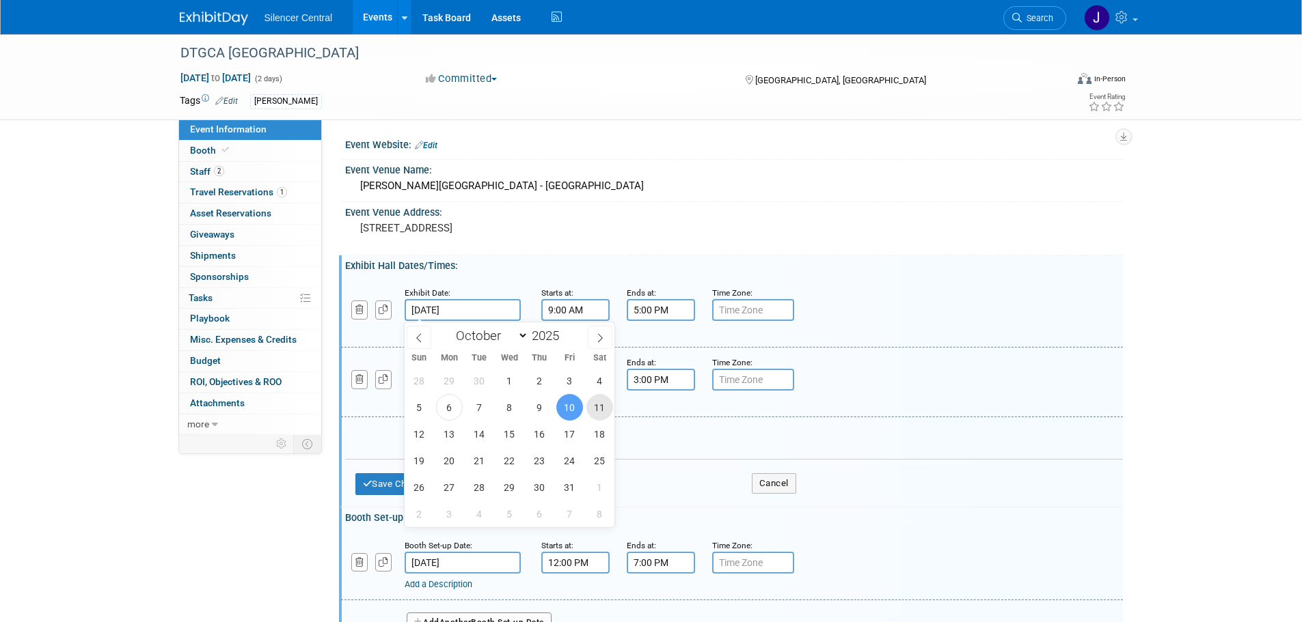
drag, startPoint x: 597, startPoint y: 410, endPoint x: 553, endPoint y: 398, distance: 46.1
click at [597, 411] on span "11" at bounding box center [599, 407] width 27 height 27
type input "[DATE]"
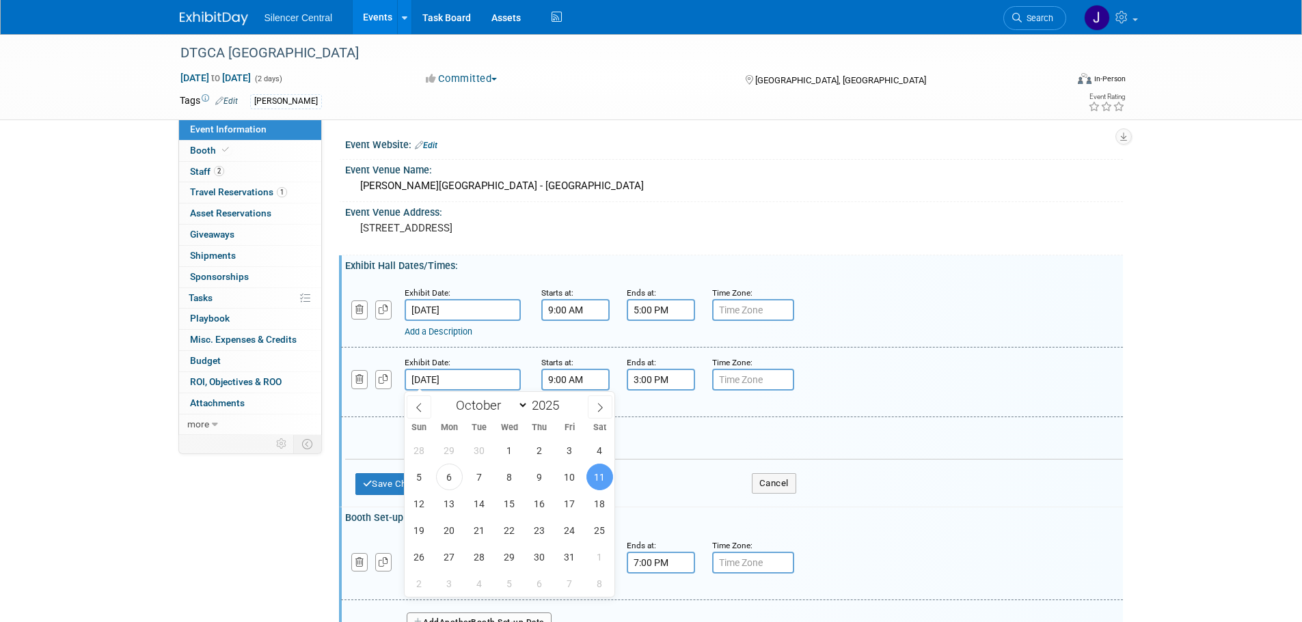
click at [511, 387] on input "[DATE]" at bounding box center [462, 380] width 116 height 22
click at [420, 507] on span "12" at bounding box center [419, 504] width 27 height 27
type input "[DATE]"
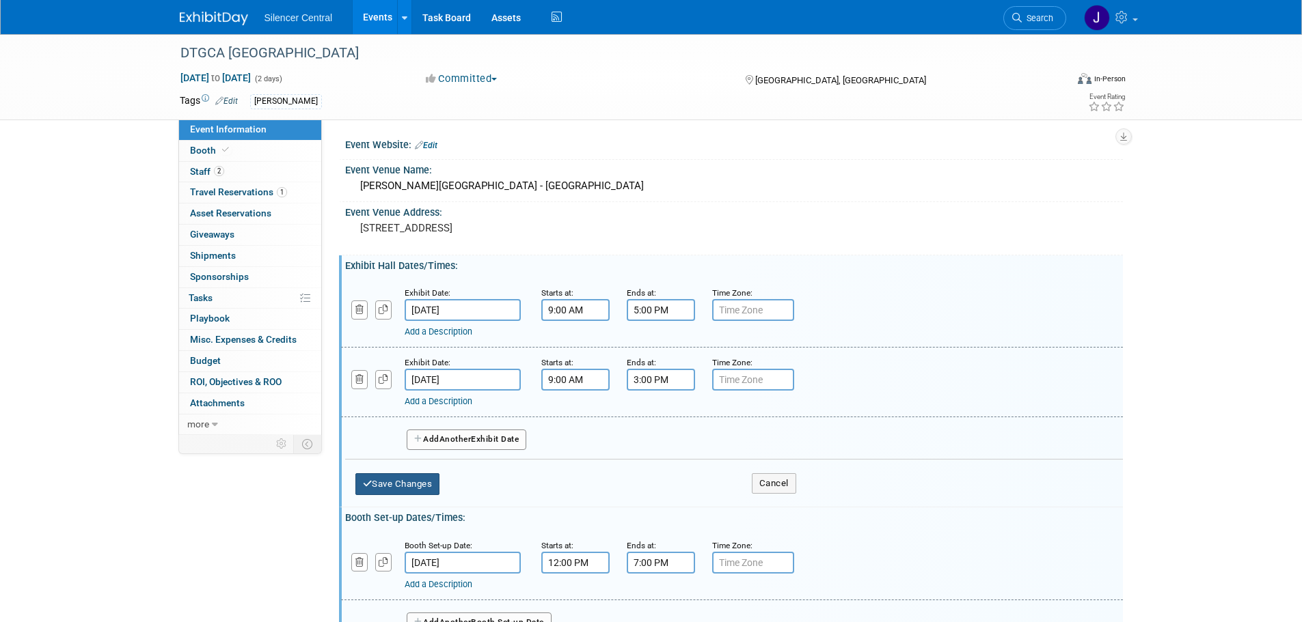
click at [395, 491] on button "Save Changes" at bounding box center [397, 484] width 85 height 22
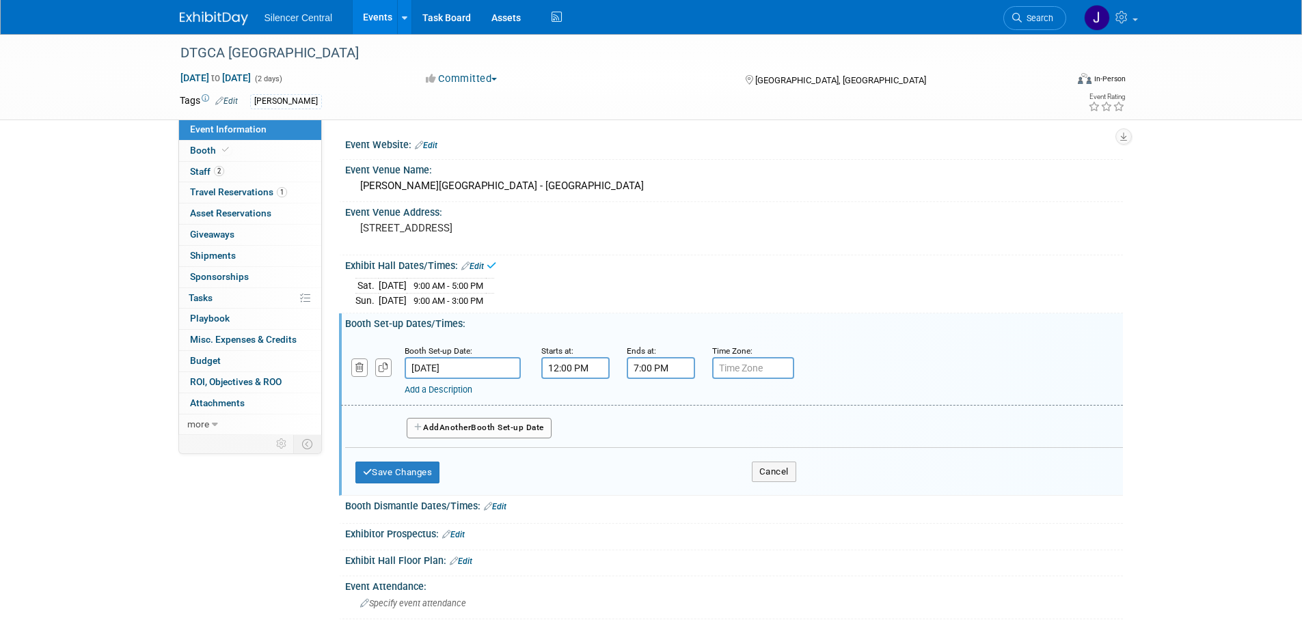
drag, startPoint x: 489, startPoint y: 368, endPoint x: 504, endPoint y: 378, distance: 17.6
click at [490, 368] on input "[DATE]" at bounding box center [462, 368] width 116 height 22
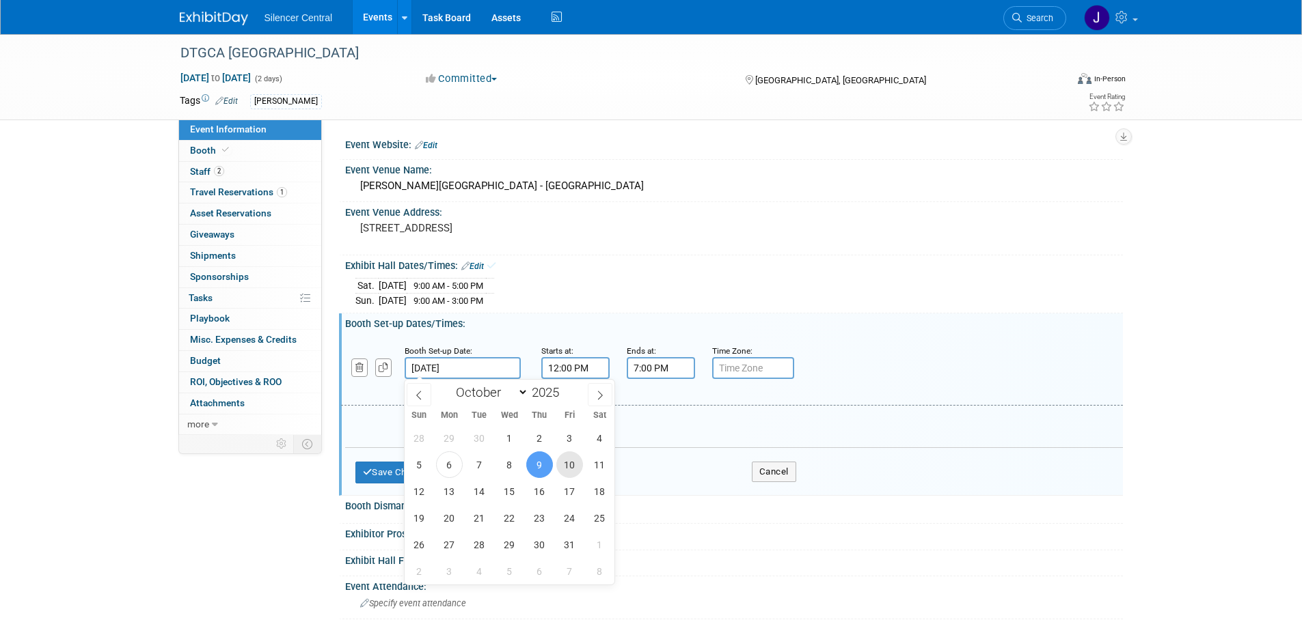
drag, startPoint x: 568, startPoint y: 463, endPoint x: 437, endPoint y: 479, distance: 131.5
click at [567, 464] on span "10" at bounding box center [569, 465] width 27 height 27
type input "[DATE]"
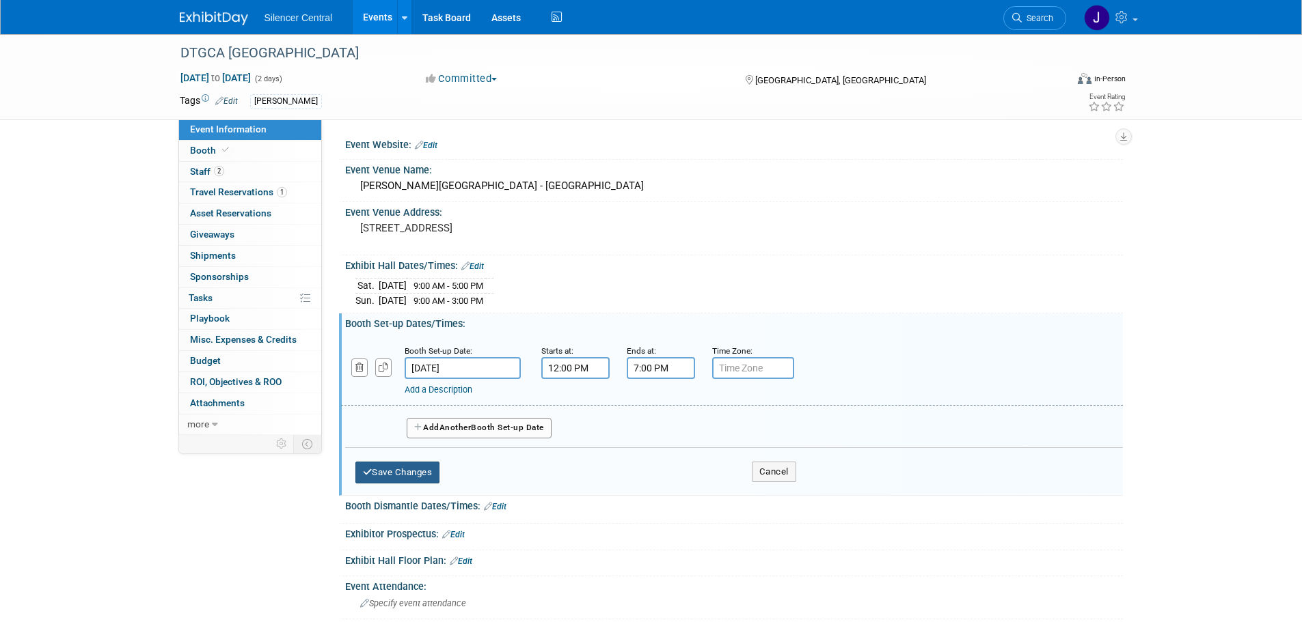
click at [398, 471] on button "Save Changes" at bounding box center [397, 473] width 85 height 22
